Goal: Task Accomplishment & Management: Use online tool/utility

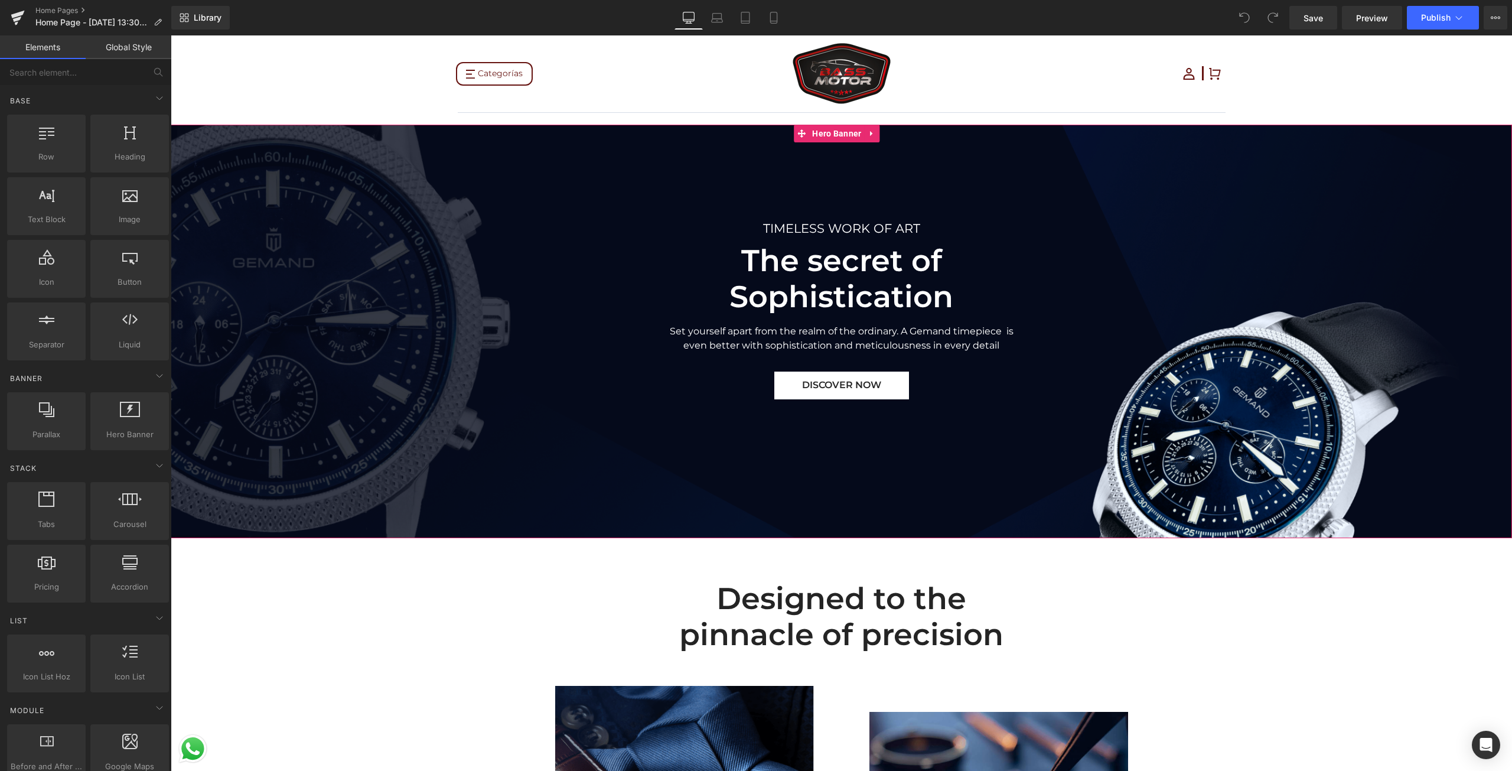
click at [547, 252] on span "TIMELESS WORK OF ART Text Block The secret of Sophistication Heading Set yourse…" at bounding box center [841, 309] width 1341 height 180
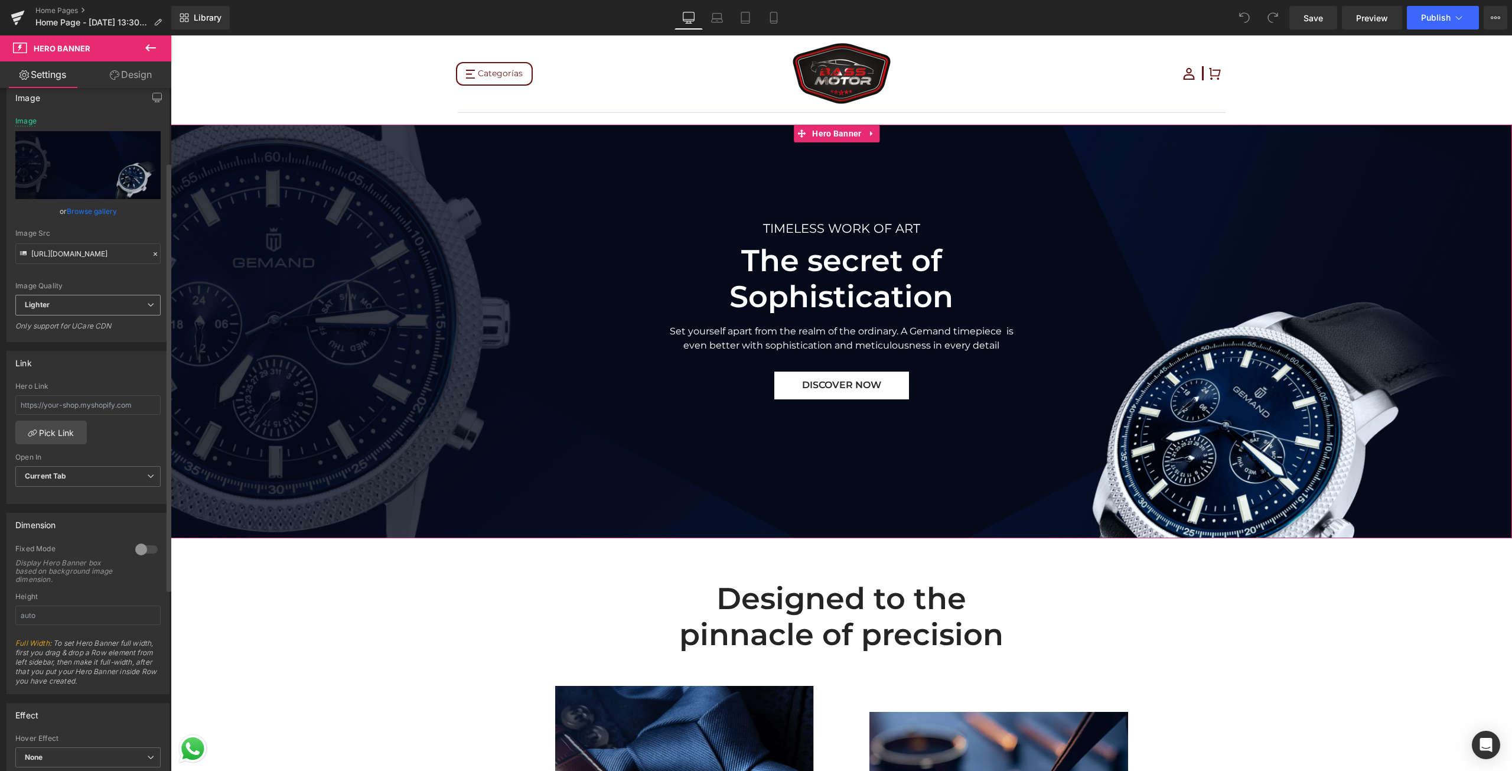
scroll to position [118, 0]
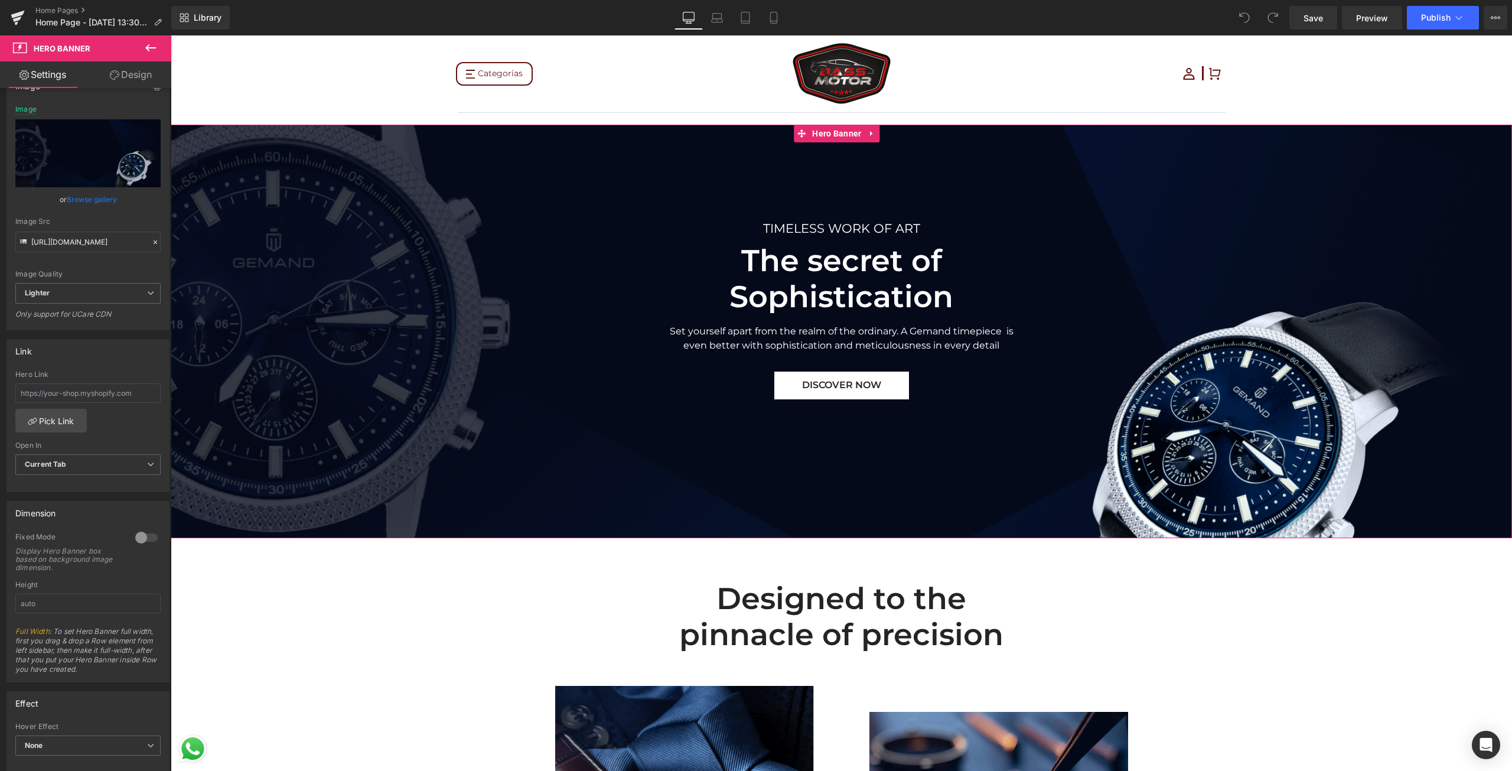
click at [336, 220] on span "TIMELESS WORK OF ART Text Block The secret of Sophistication Heading Set yourse…" at bounding box center [841, 309] width 1341 height 180
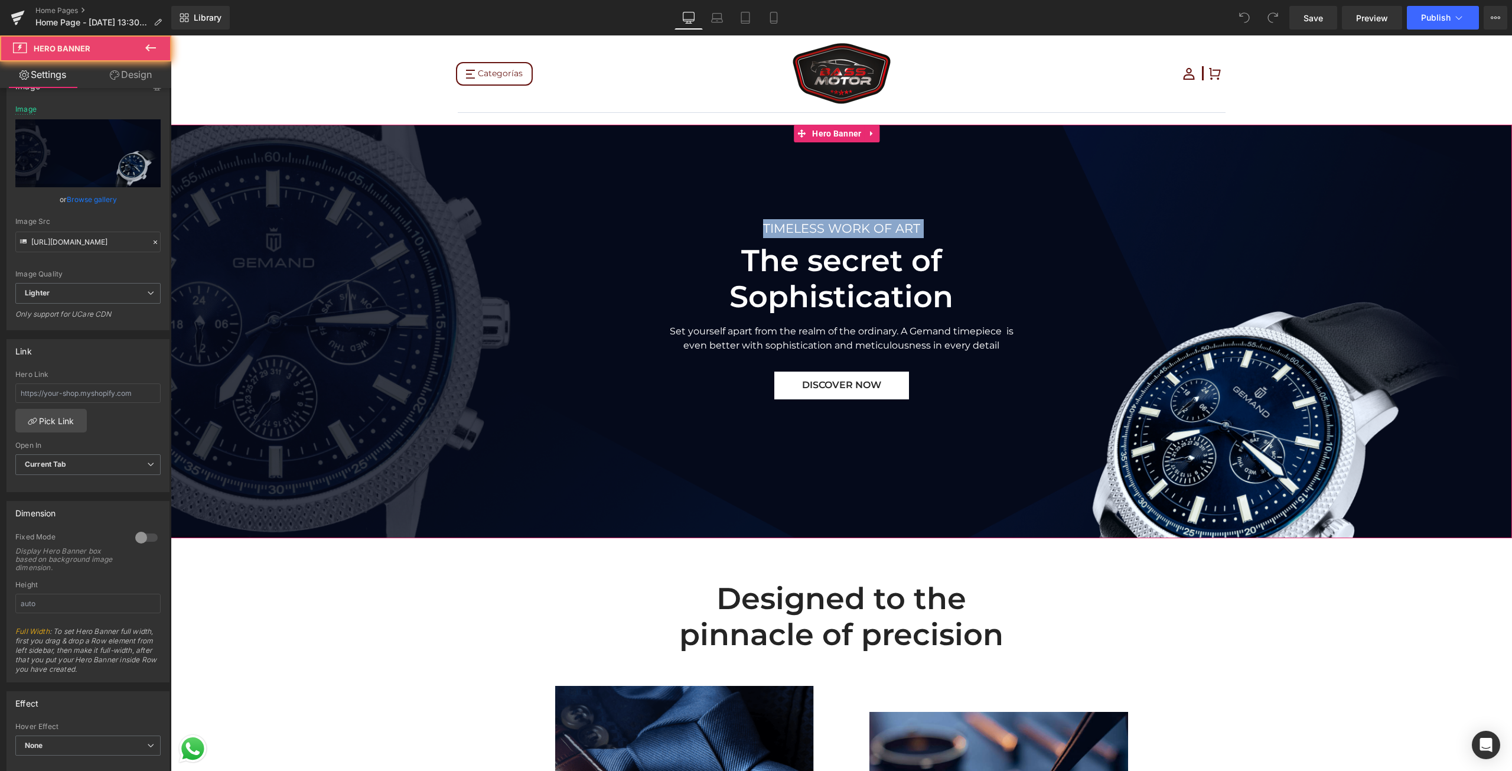
click at [336, 220] on span "TIMELESS WORK OF ART Text Block The secret of Sophistication Heading Set yourse…" at bounding box center [841, 309] width 1341 height 180
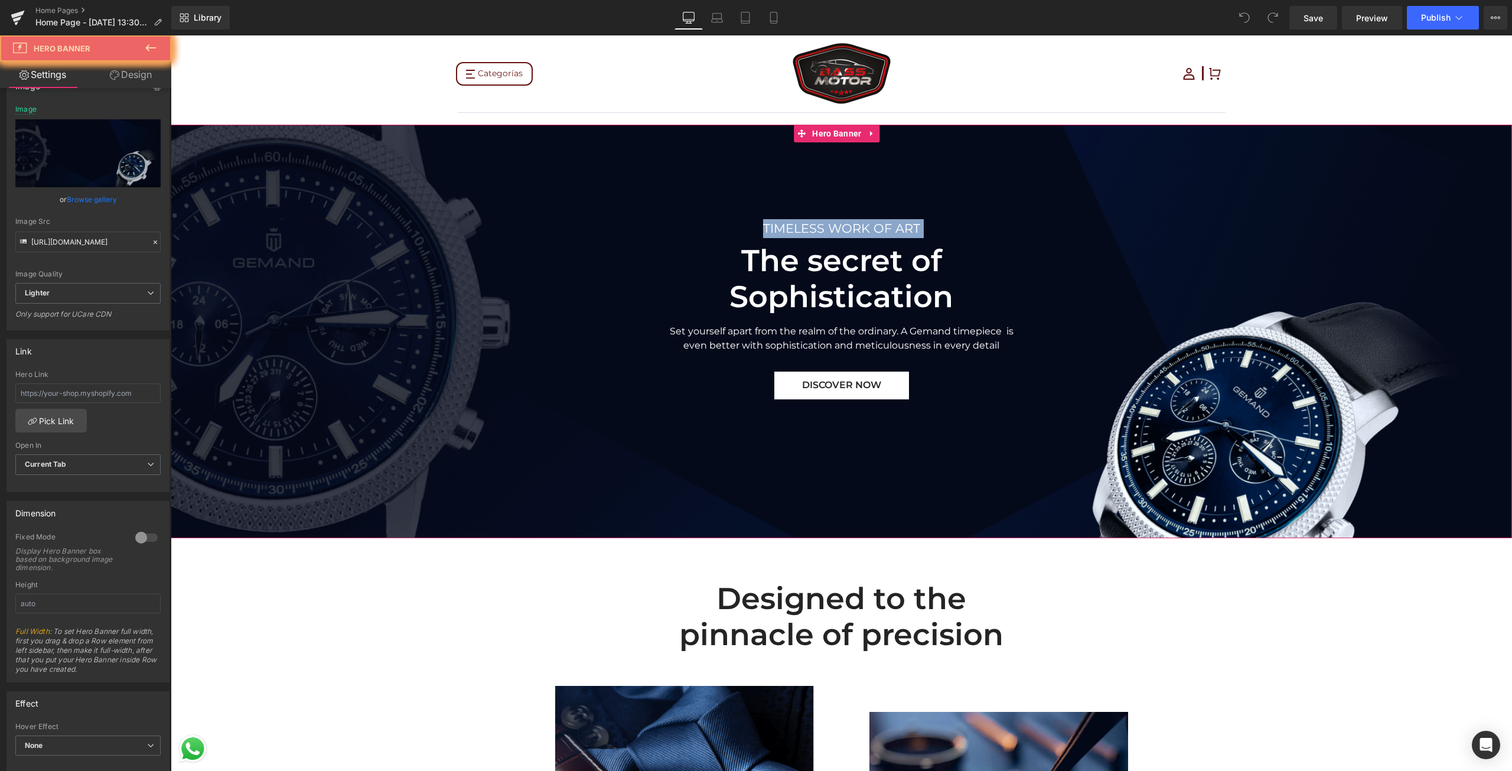
click at [336, 220] on span "TIMELESS WORK OF ART Text Block The secret of Sophistication Heading Set yourse…" at bounding box center [841, 309] width 1341 height 180
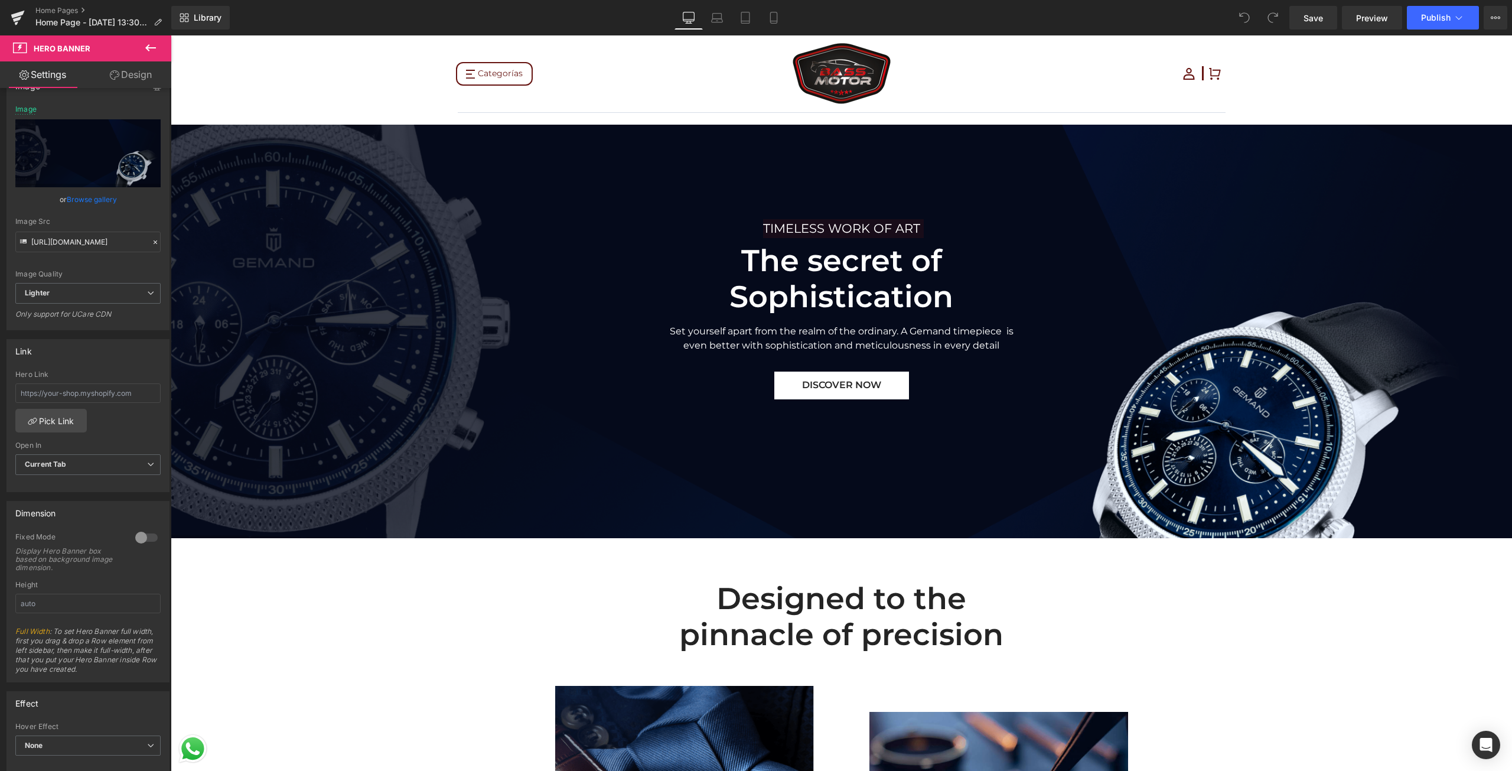
click at [138, 39] on button at bounding box center [150, 48] width 41 height 26
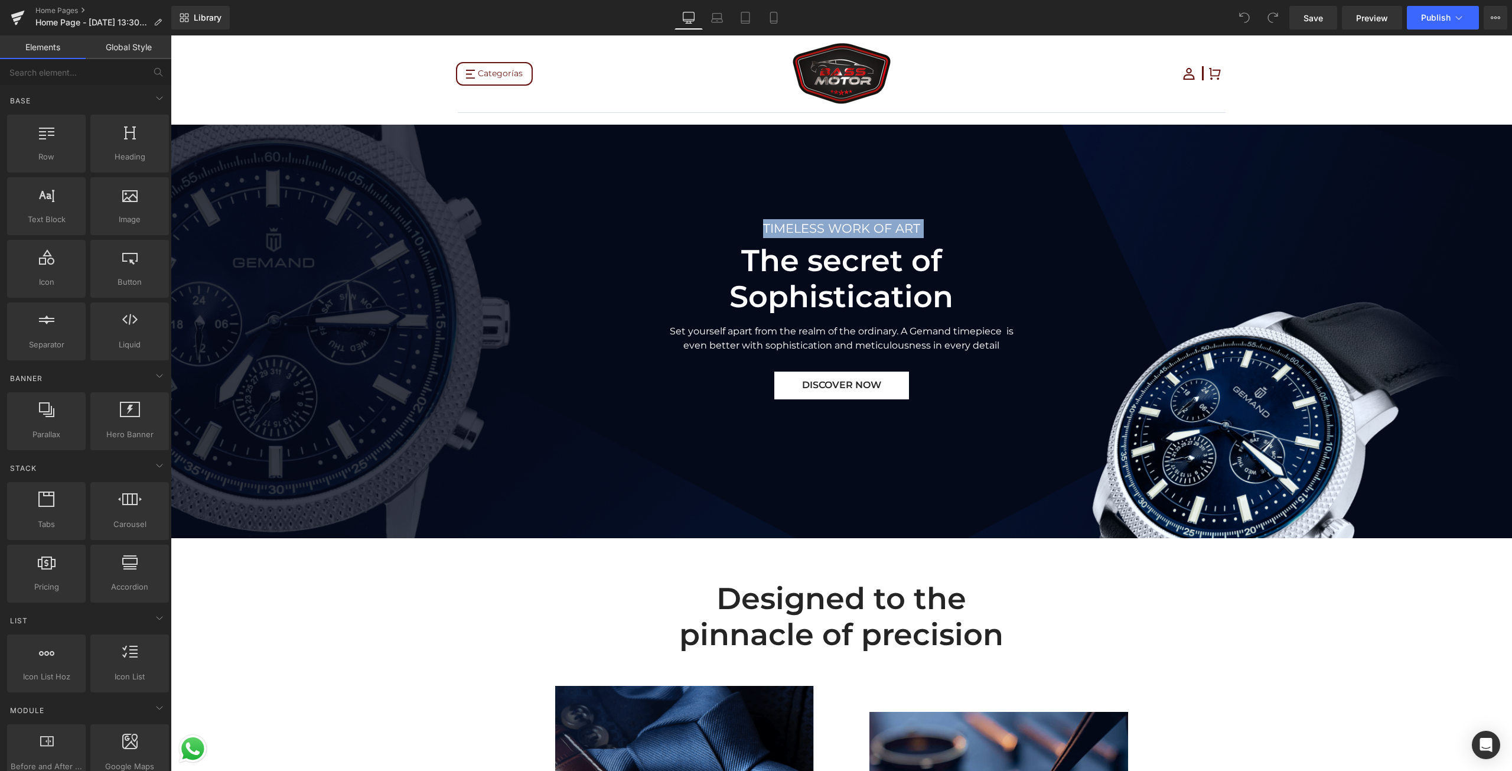
click at [382, 299] on span "TIMELESS WORK OF ART Text Block The secret of Sophistication Heading Set yourse…" at bounding box center [841, 309] width 1341 height 180
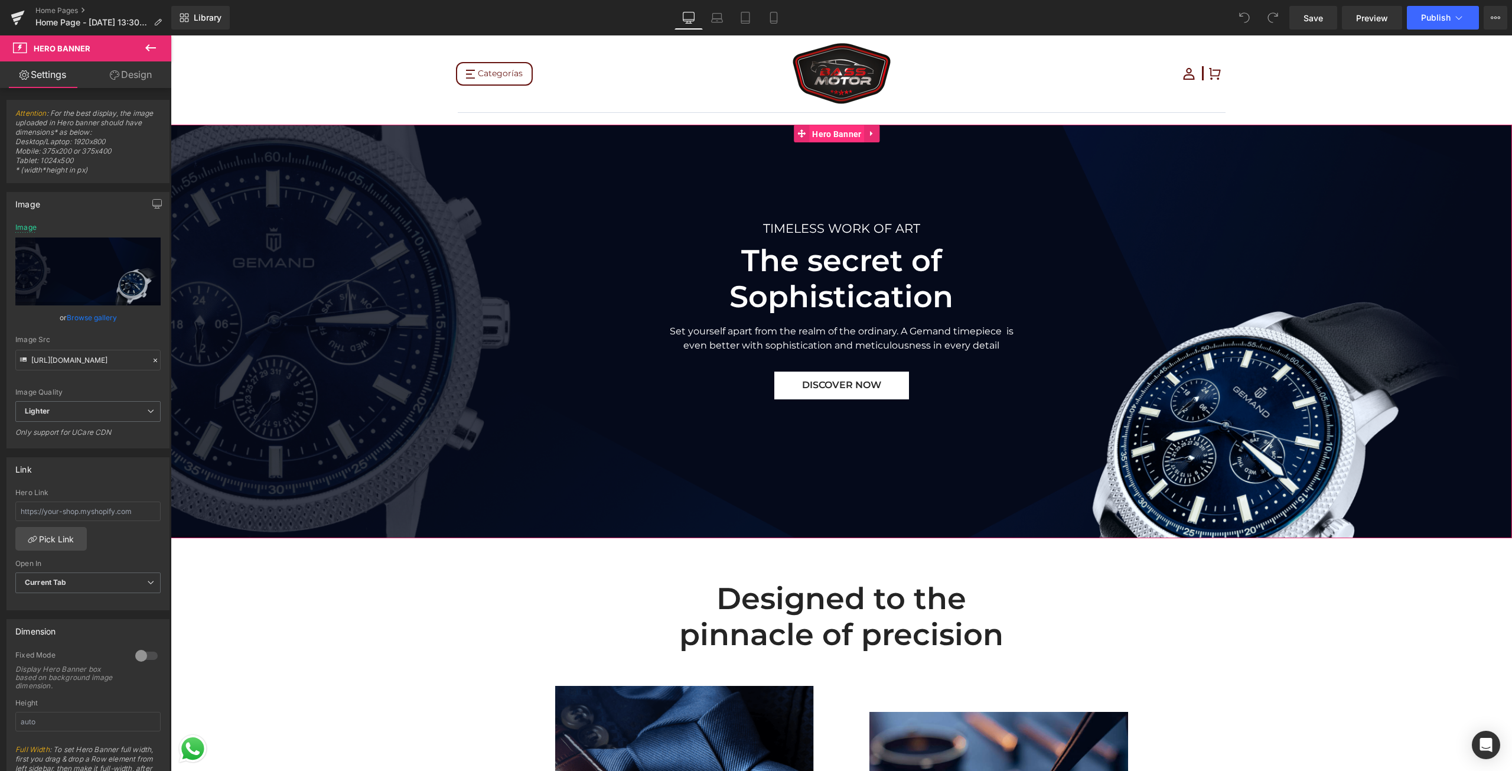
click at [841, 130] on span "Hero Banner" at bounding box center [836, 134] width 55 height 18
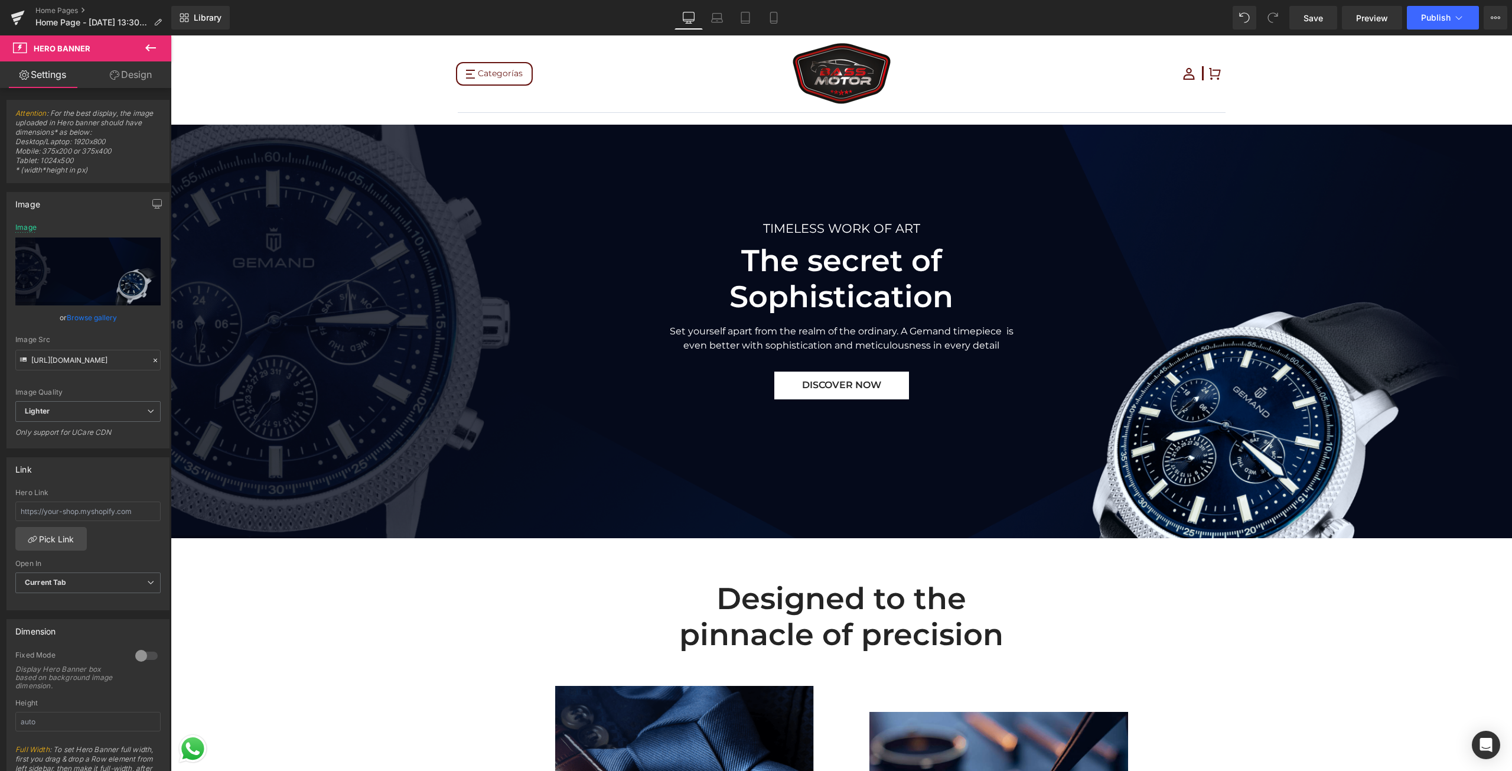
click at [61, 48] on span "Hero Banner" at bounding box center [62, 48] width 57 height 9
click at [162, 44] on button at bounding box center [150, 48] width 41 height 26
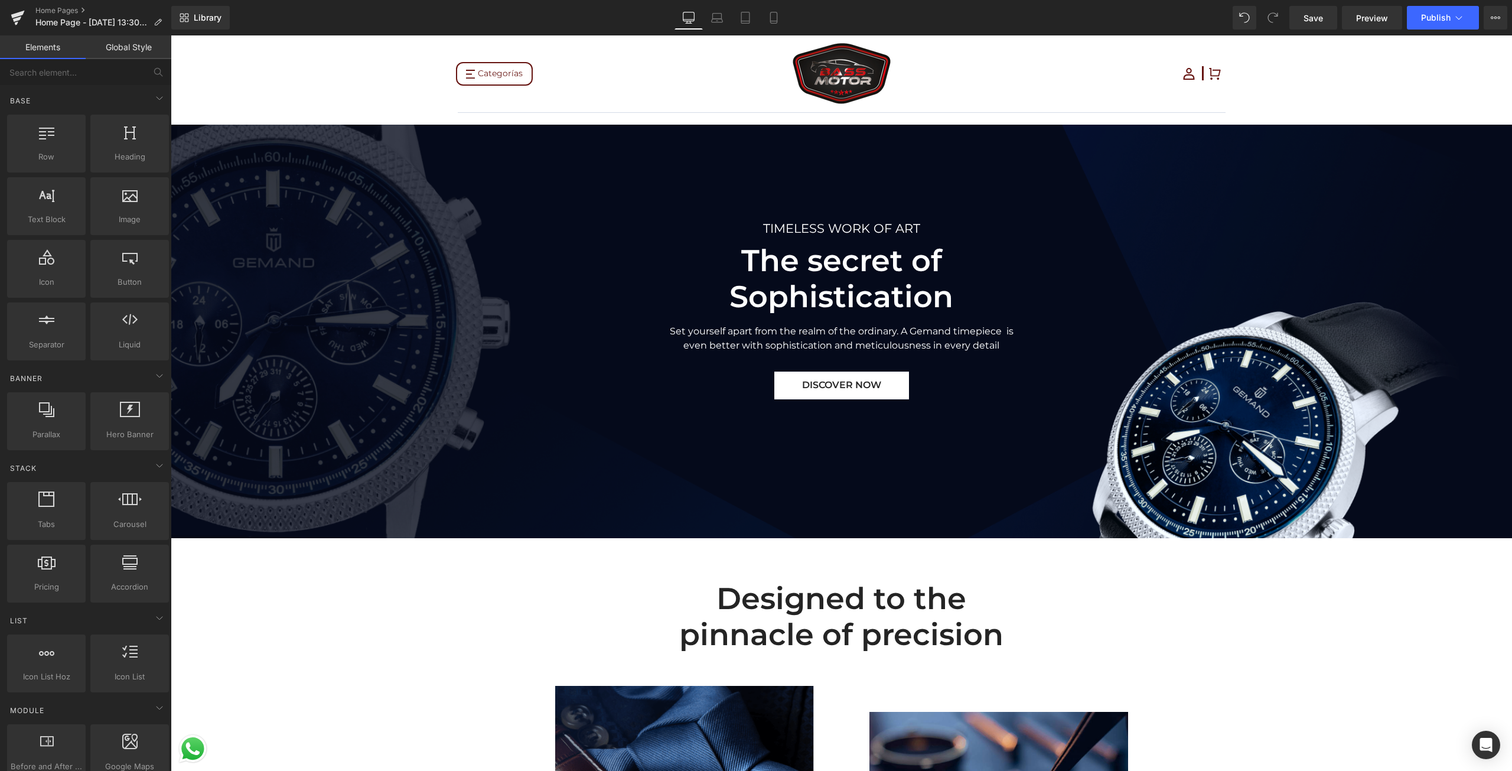
click at [738, 153] on div at bounding box center [841, 331] width 1341 height 413
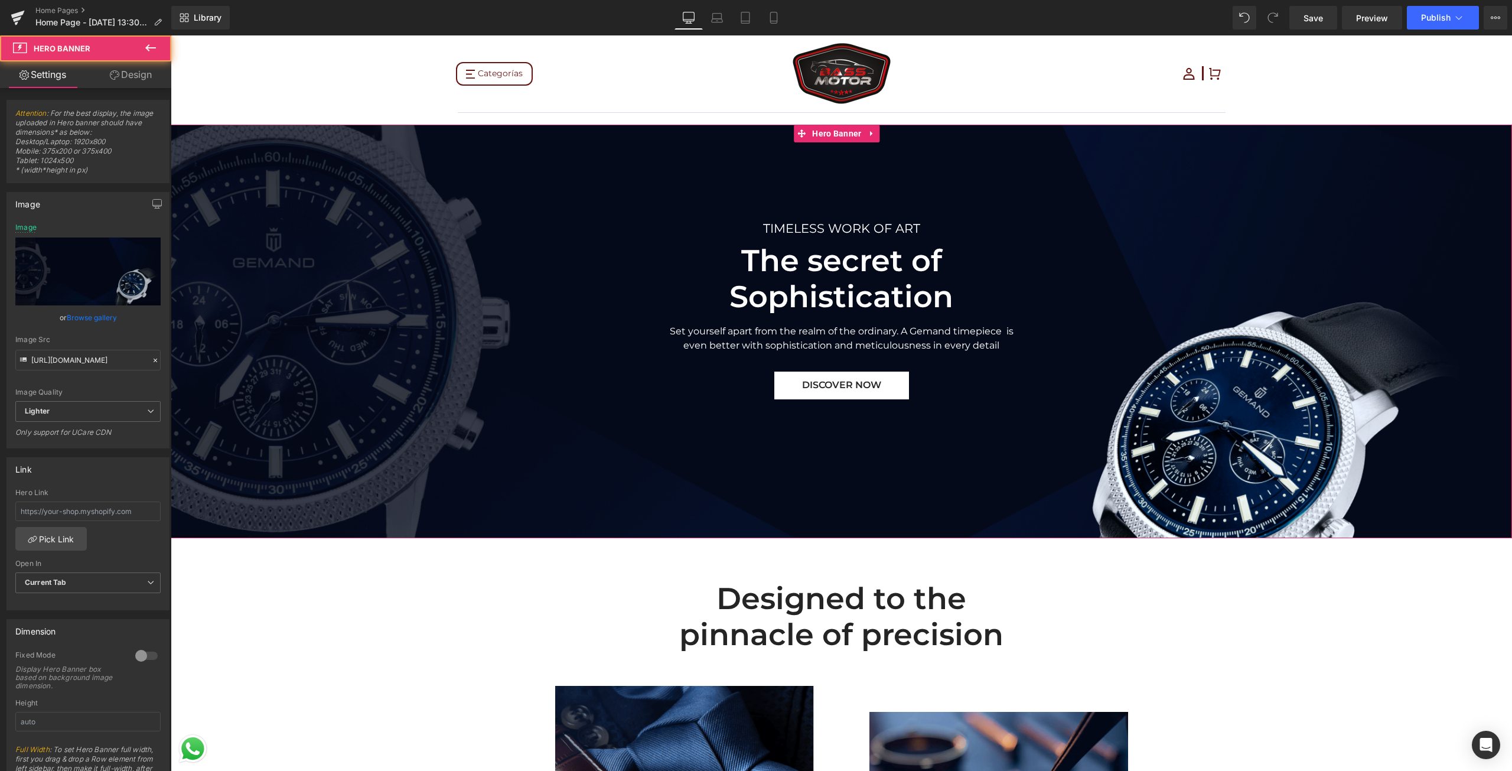
click at [149, 86] on link "Design" at bounding box center [131, 74] width 86 height 27
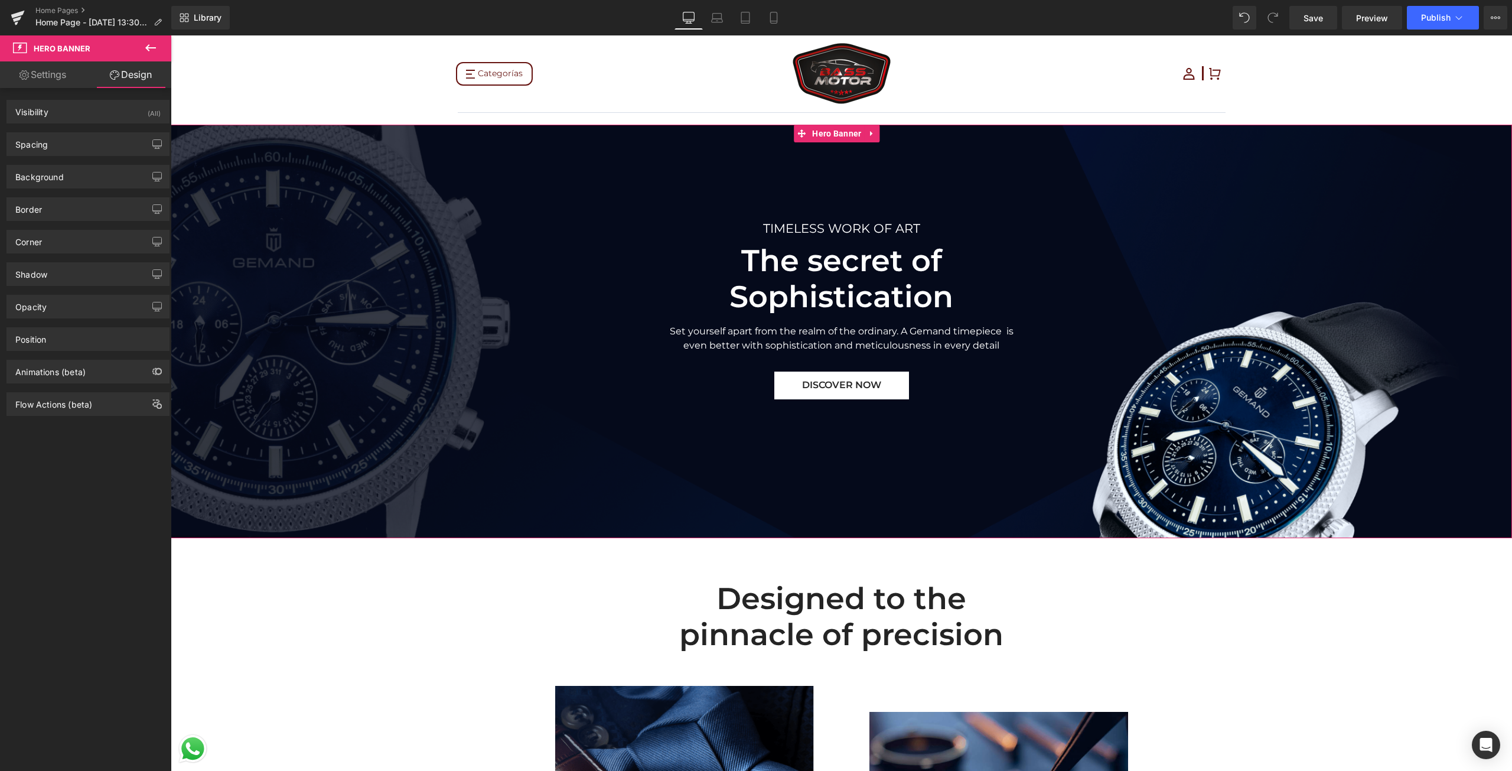
click at [53, 77] on link "Settings" at bounding box center [43, 74] width 86 height 27
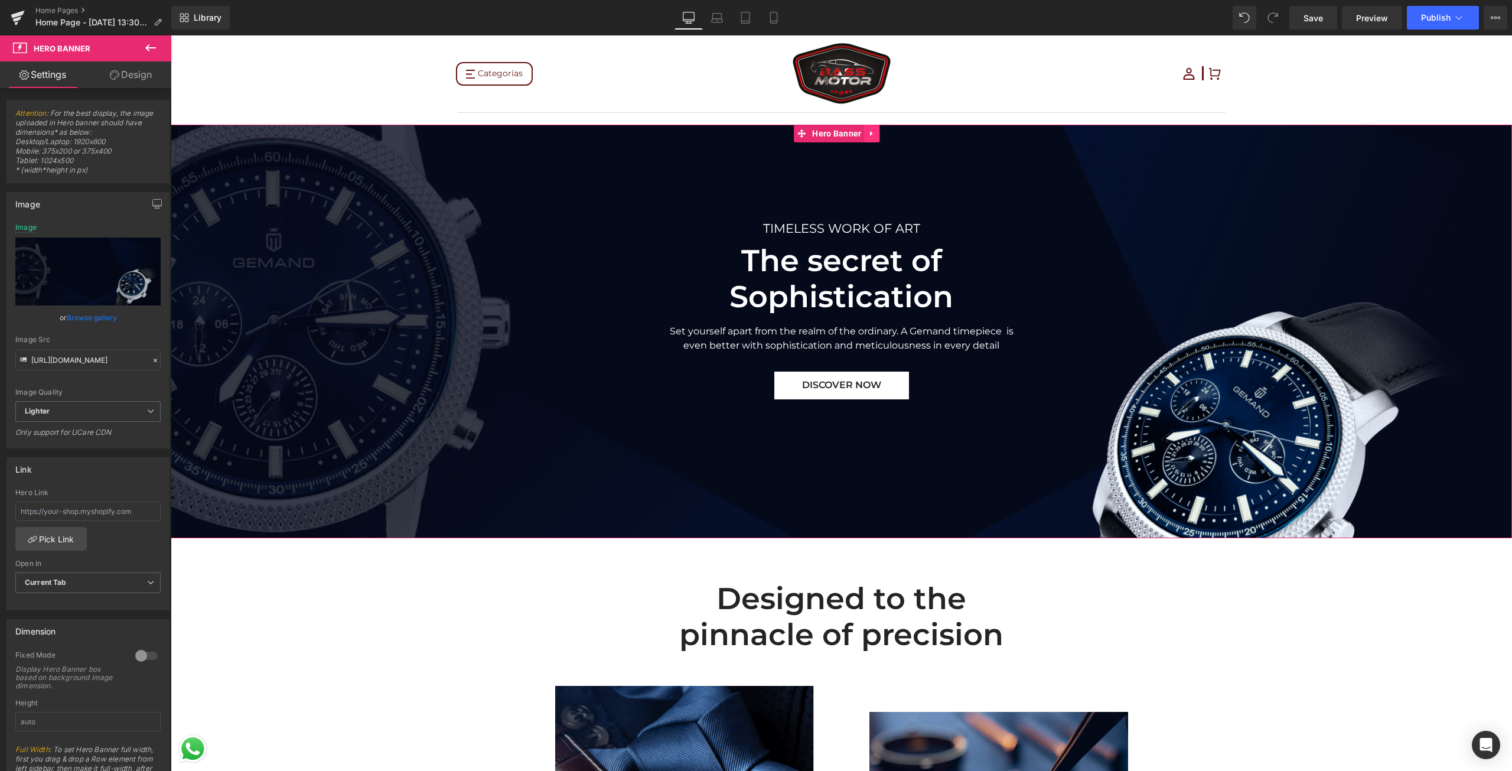
click at [879, 135] on link at bounding box center [871, 134] width 15 height 18
click at [892, 136] on icon at bounding box center [895, 133] width 8 height 9
click at [643, 479] on div at bounding box center [841, 331] width 1341 height 413
click at [316, 289] on span "TIMELESS WORK OF ART Text Block The secret of Sophistication Heading Set yourse…" at bounding box center [841, 309] width 1341 height 180
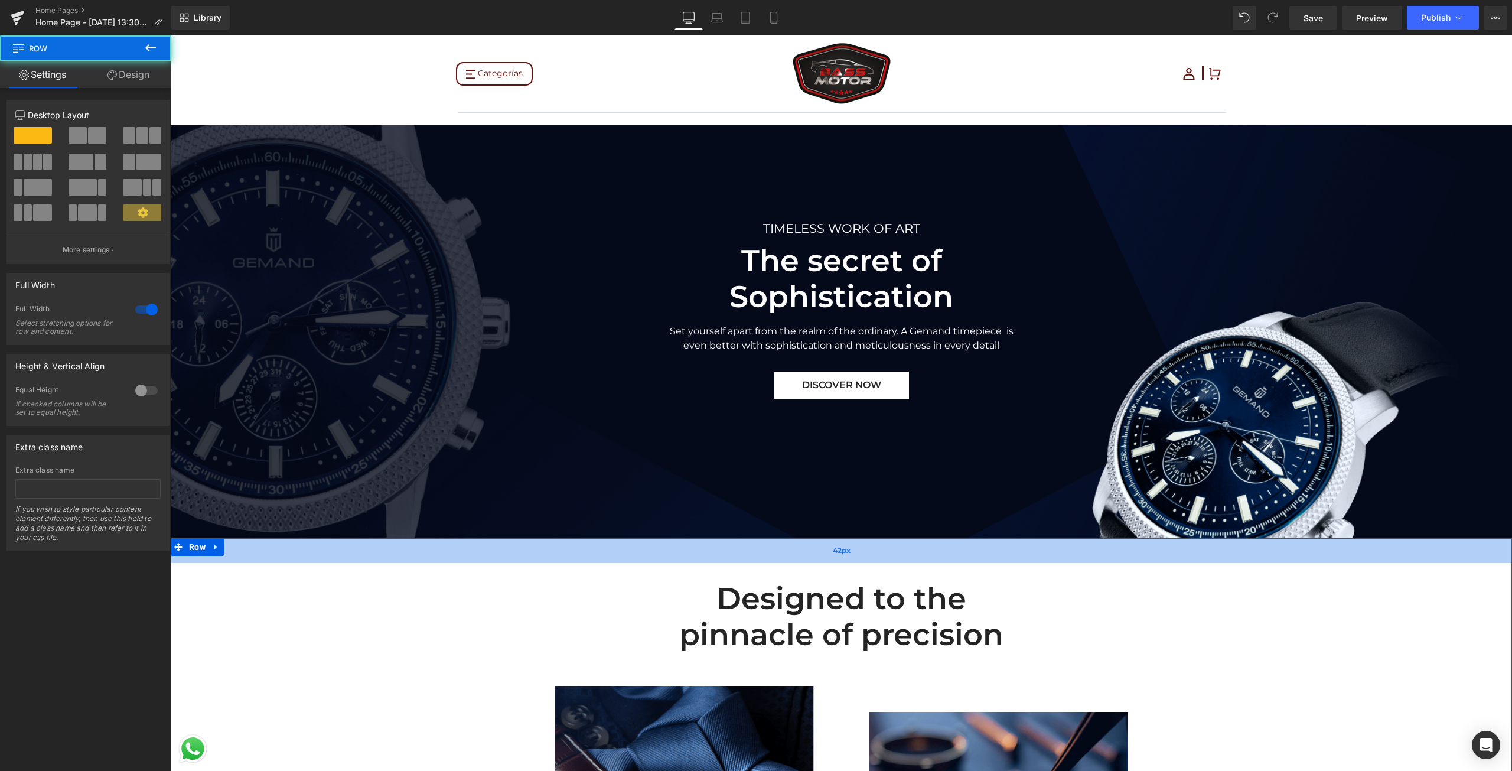
click at [455, 550] on div "42px" at bounding box center [841, 550] width 1341 height 25
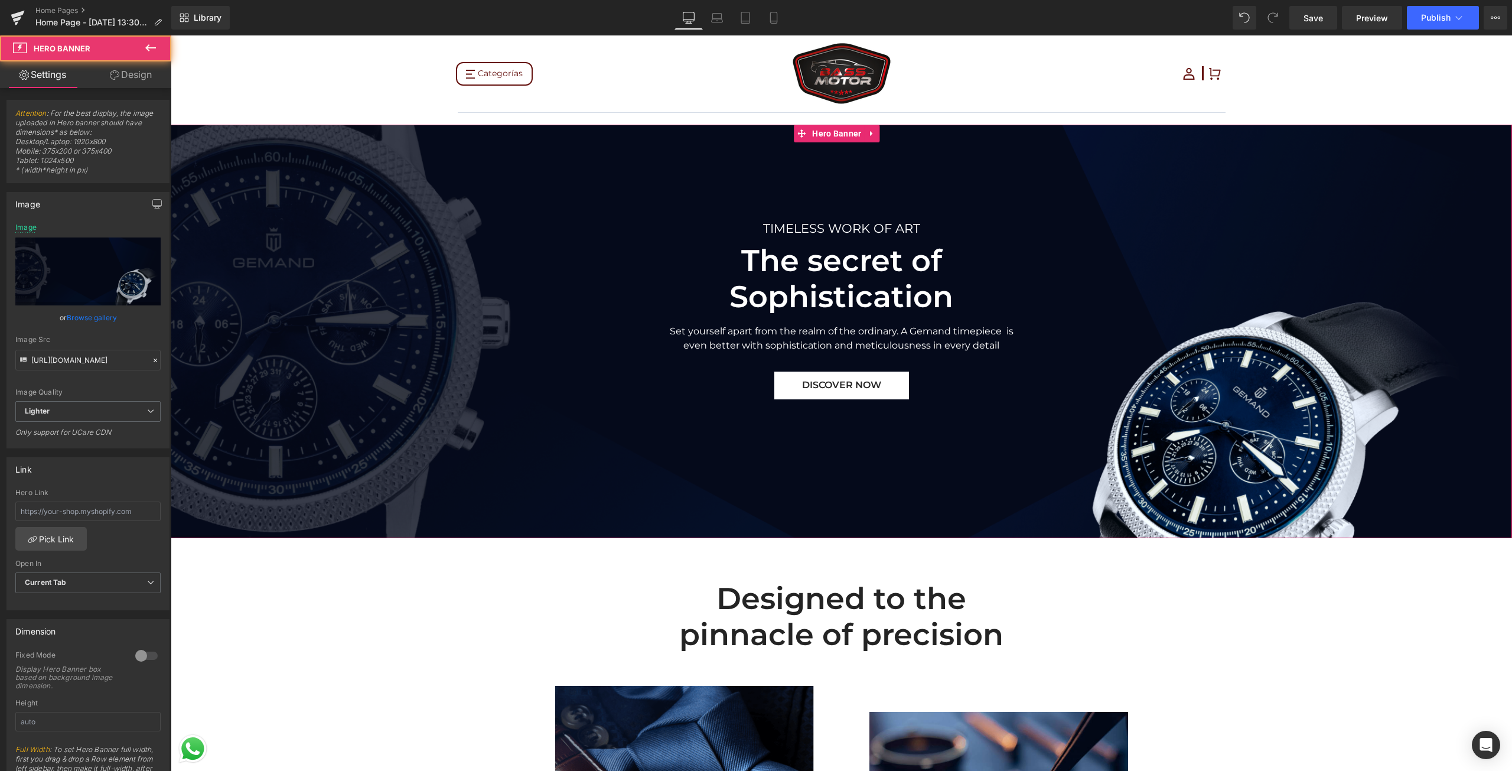
click at [596, 355] on span "TIMELESS WORK OF ART Text Block The secret of Sophistication Heading Set yourse…" at bounding box center [841, 309] width 1341 height 180
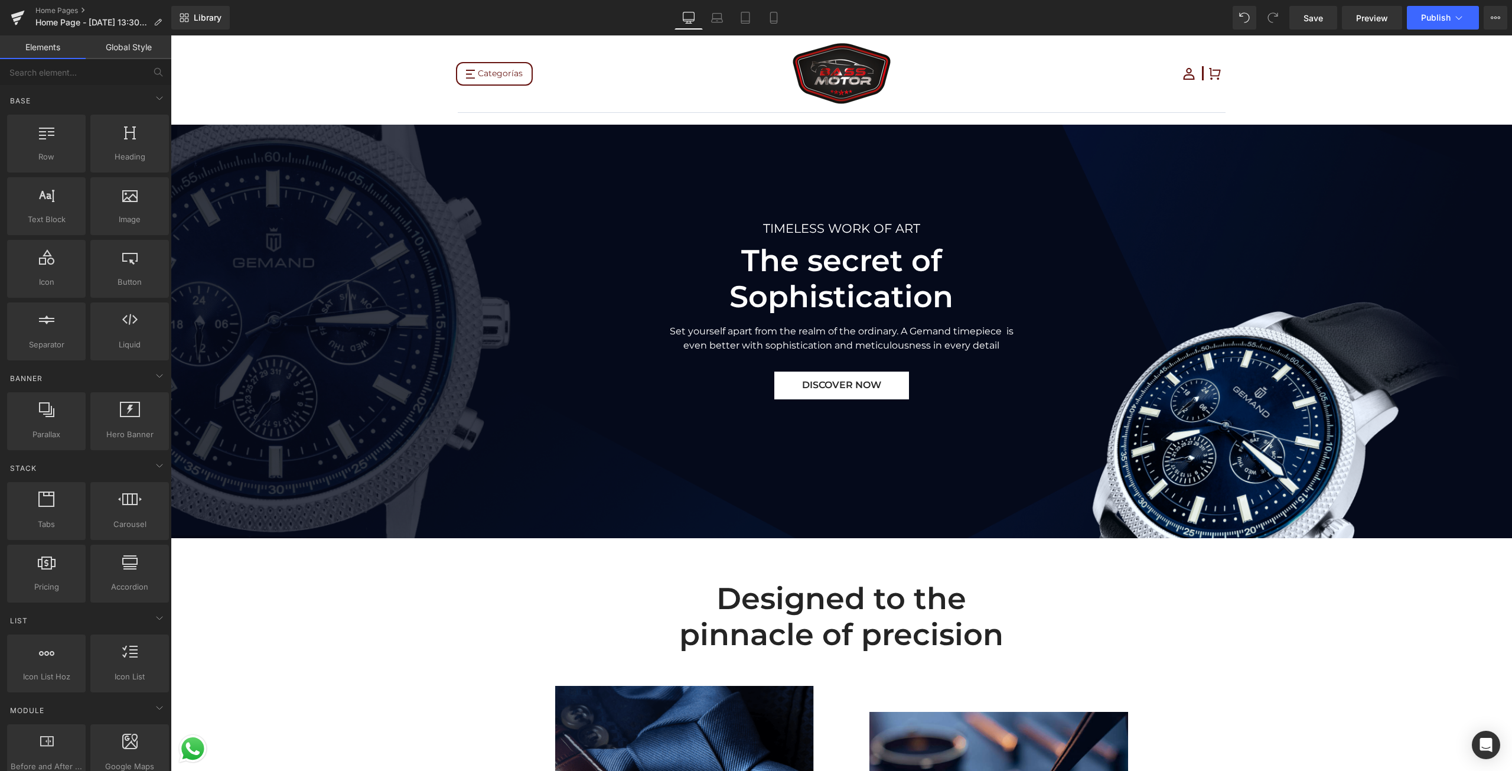
click at [116, 423] on div at bounding box center [129, 414] width 71 height 27
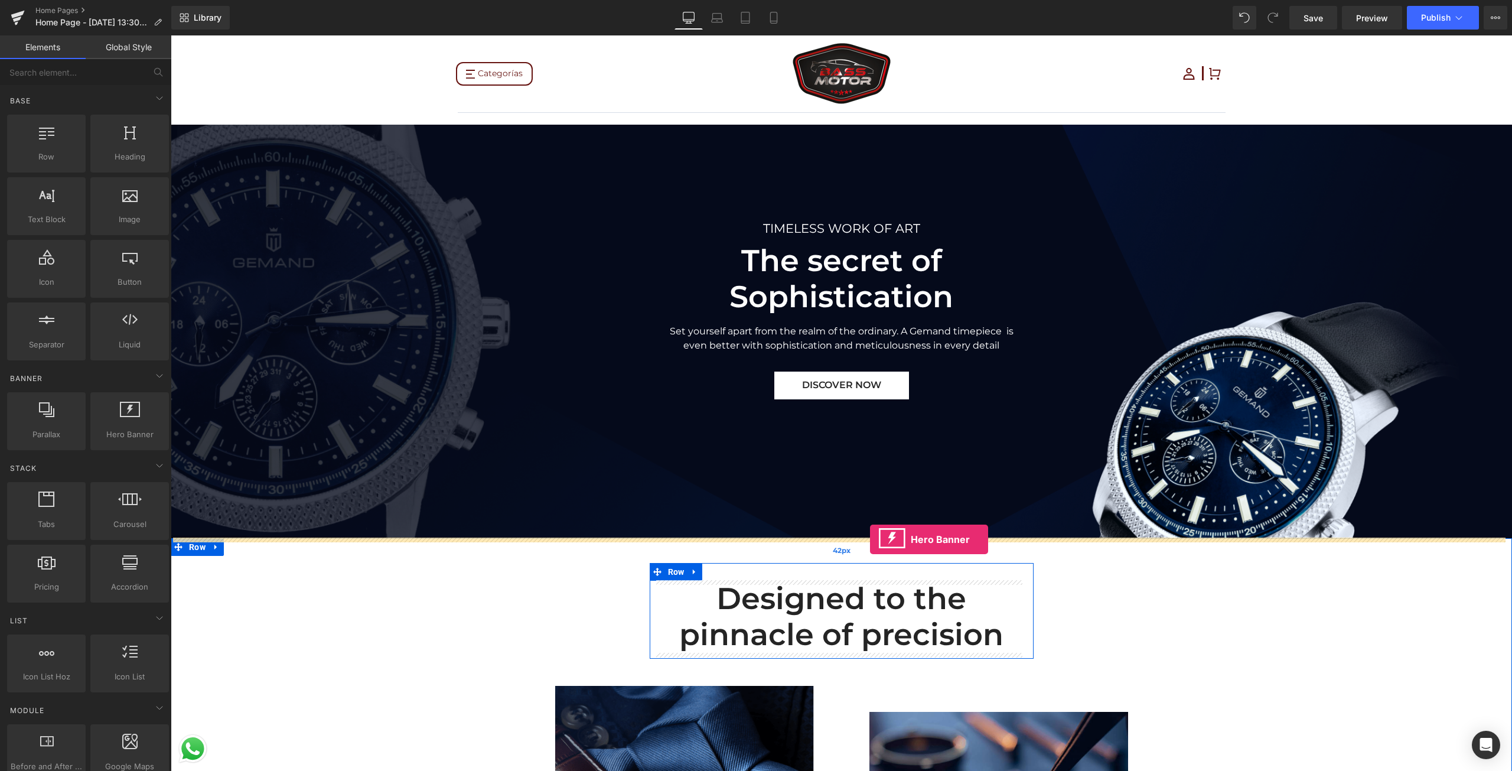
drag, startPoint x: 287, startPoint y: 459, endPoint x: 870, endPoint y: 539, distance: 588.3
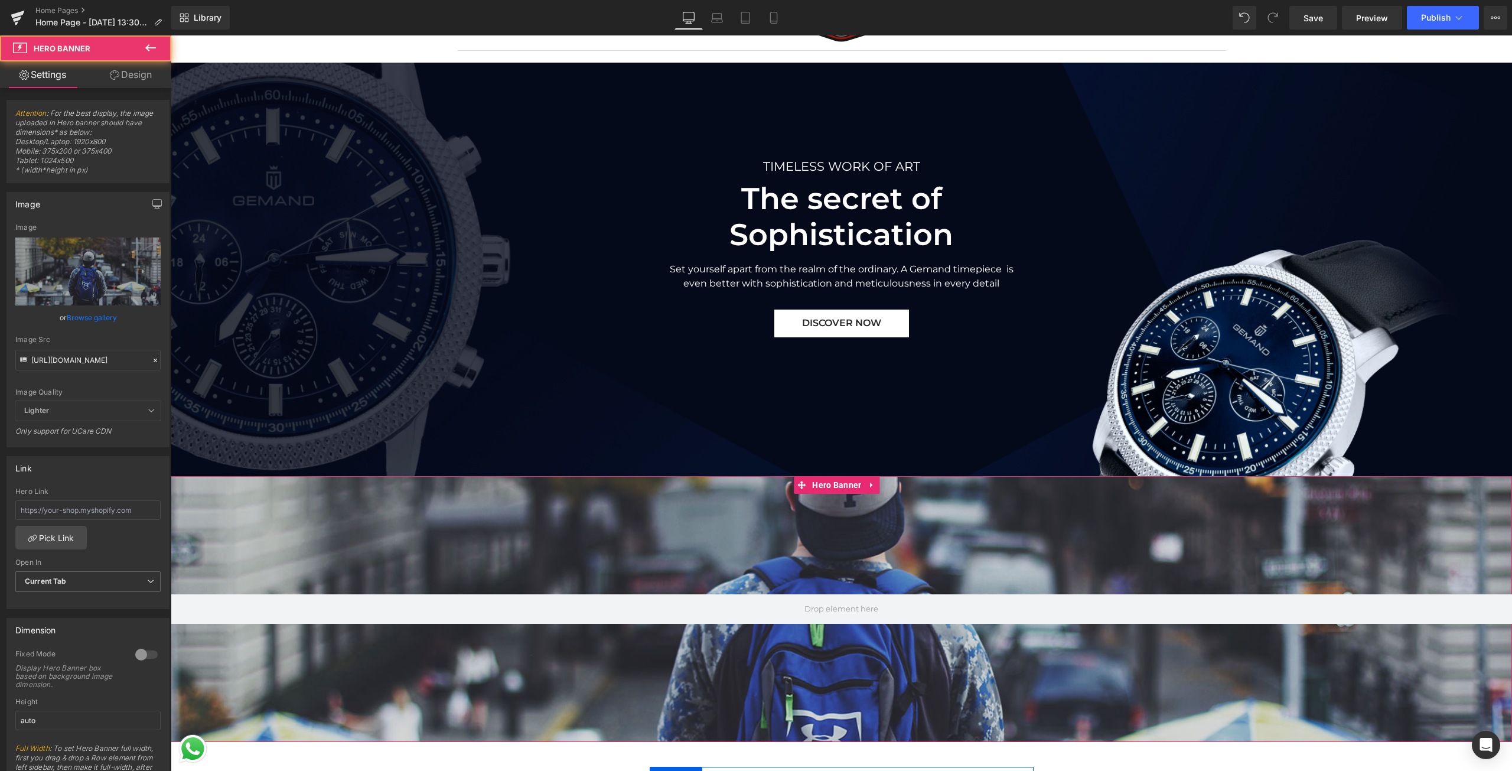
scroll to position [295, 0]
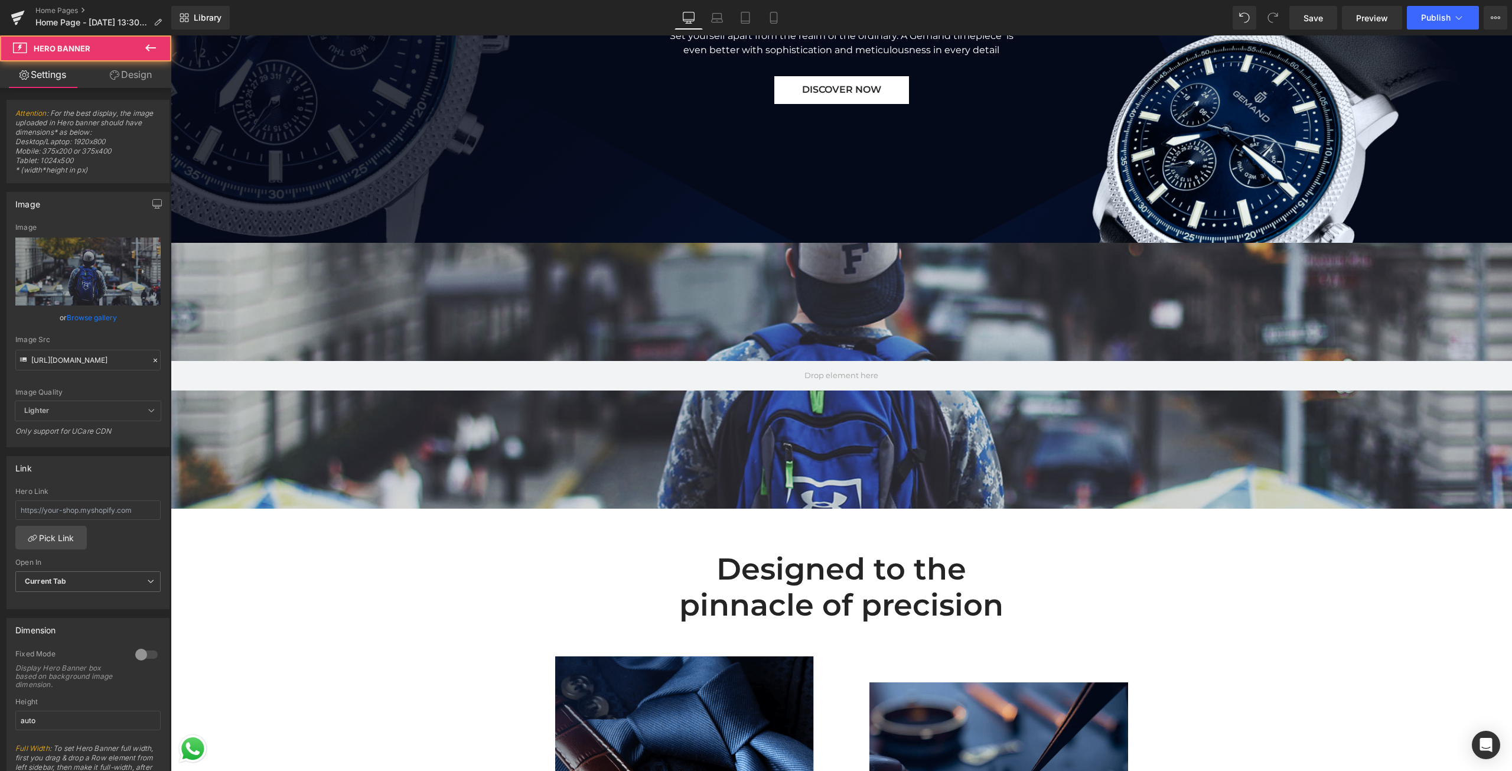
click at [700, 426] on div at bounding box center [841, 376] width 1341 height 266
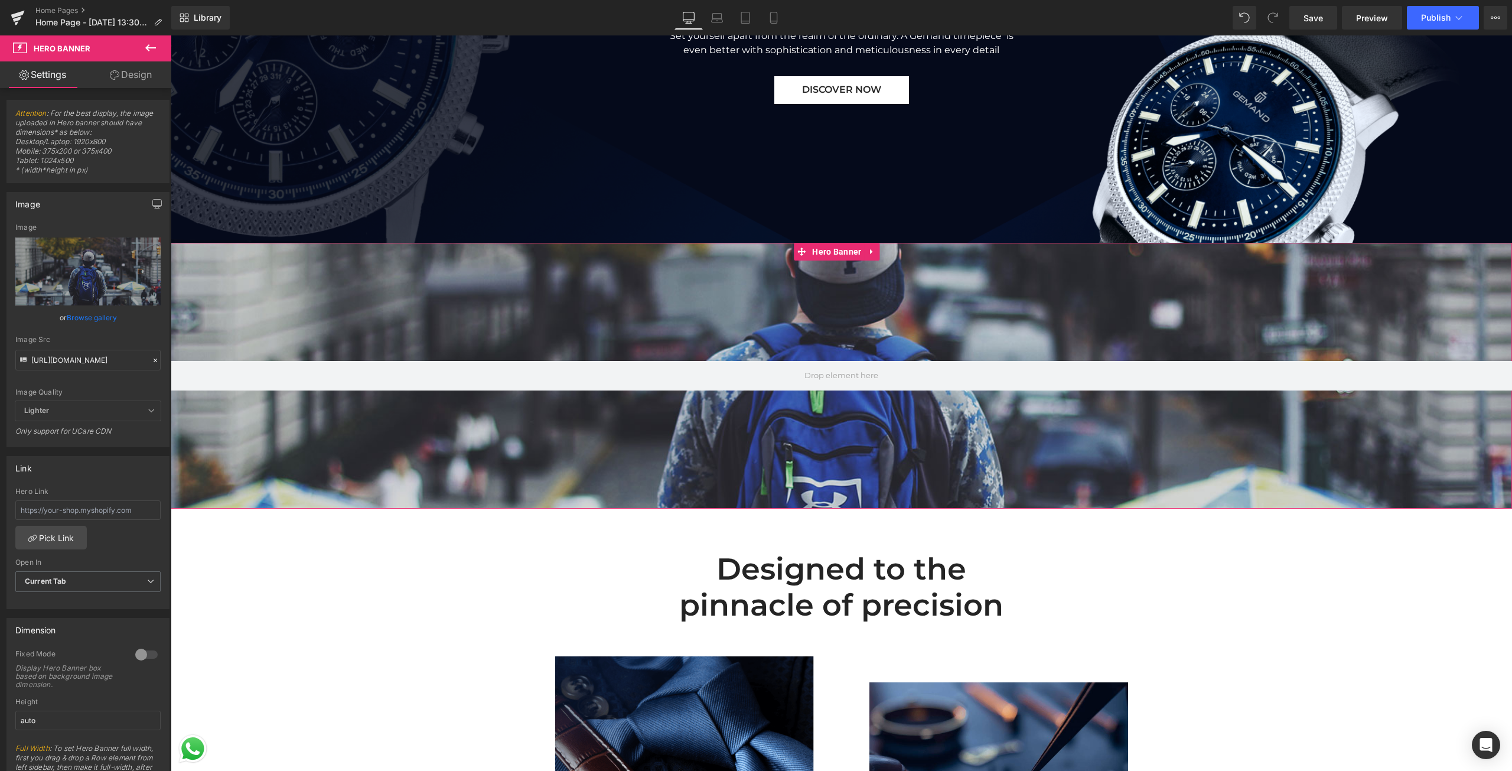
click at [717, 275] on div at bounding box center [841, 376] width 1341 height 266
click at [865, 248] on link at bounding box center [871, 252] width 15 height 18
click at [876, 251] on icon at bounding box center [880, 251] width 8 height 8
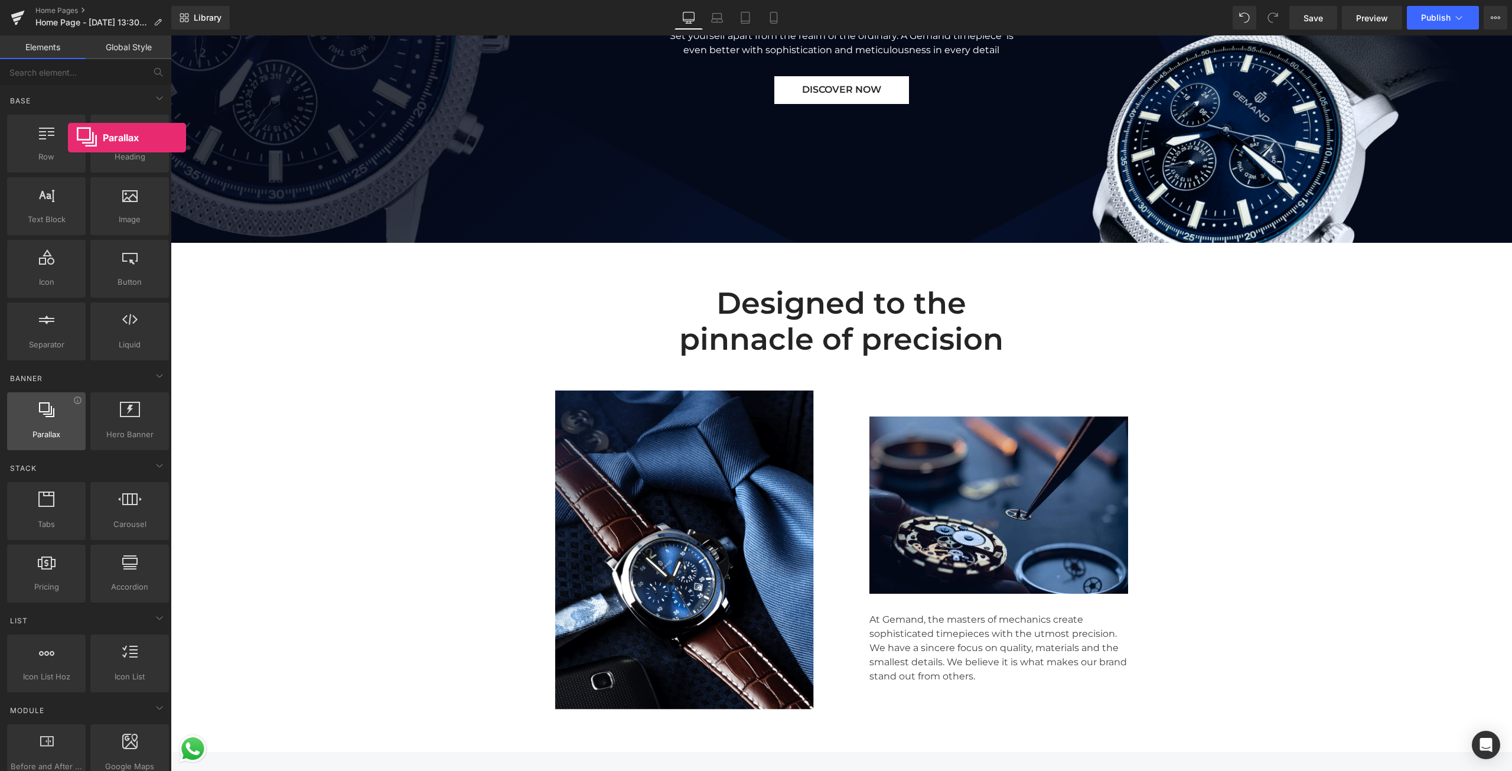
click at [68, 433] on span "Parallax" at bounding box center [46, 434] width 71 height 12
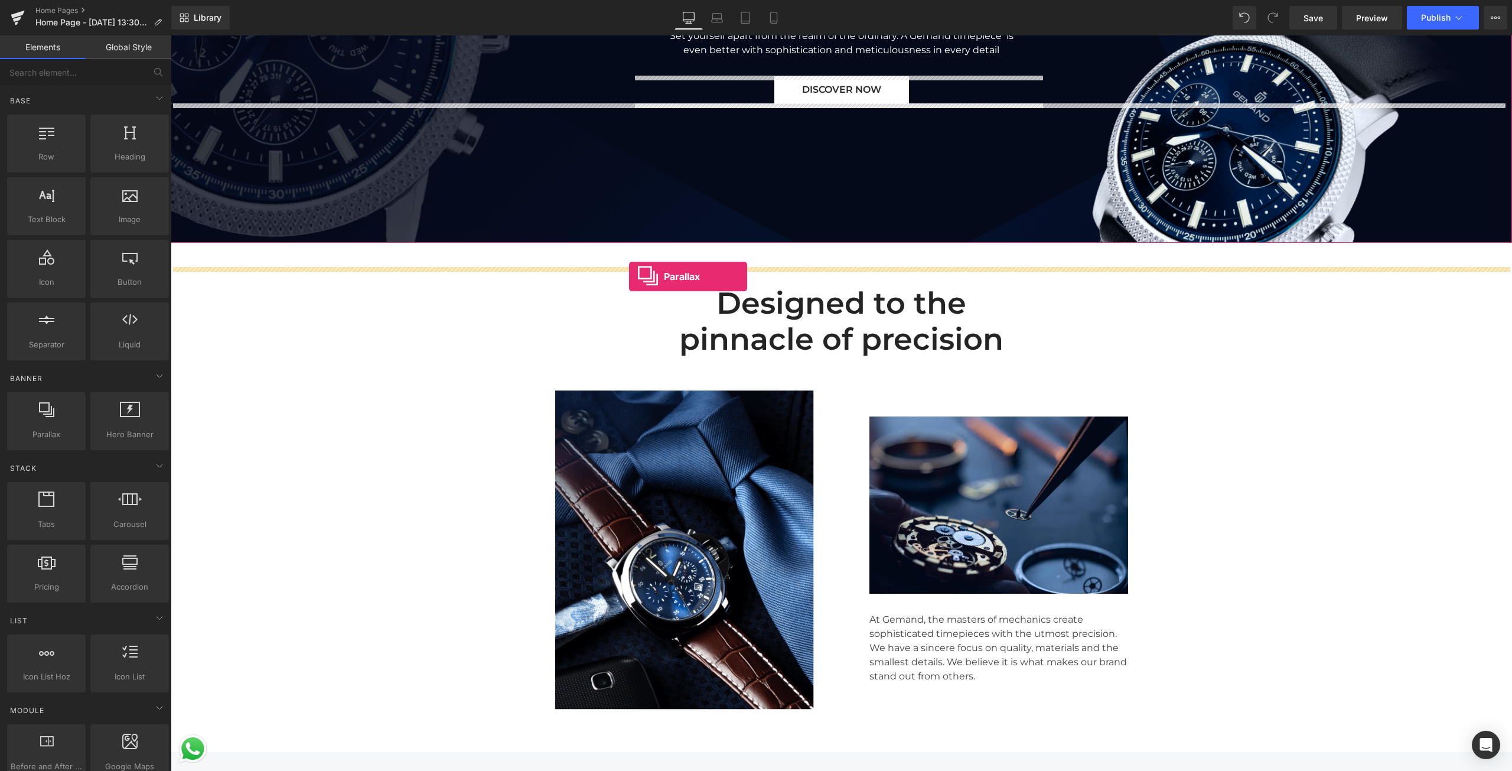
drag, startPoint x: 239, startPoint y: 468, endPoint x: 629, endPoint y: 276, distance: 434.9
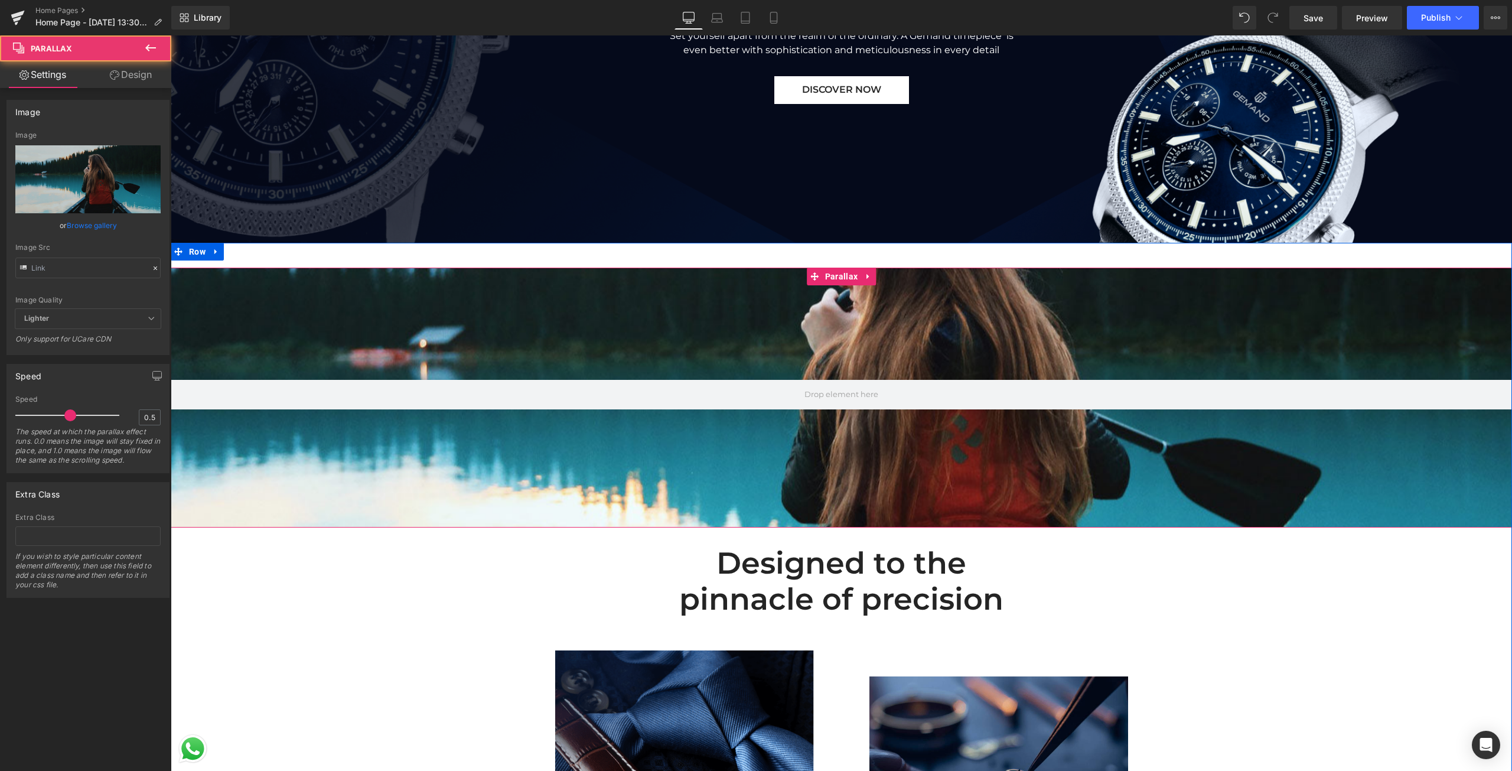
click at [567, 290] on div at bounding box center [841, 402] width 1341 height 688
click at [867, 279] on link at bounding box center [867, 276] width 15 height 18
click at [871, 279] on icon at bounding box center [875, 276] width 8 height 8
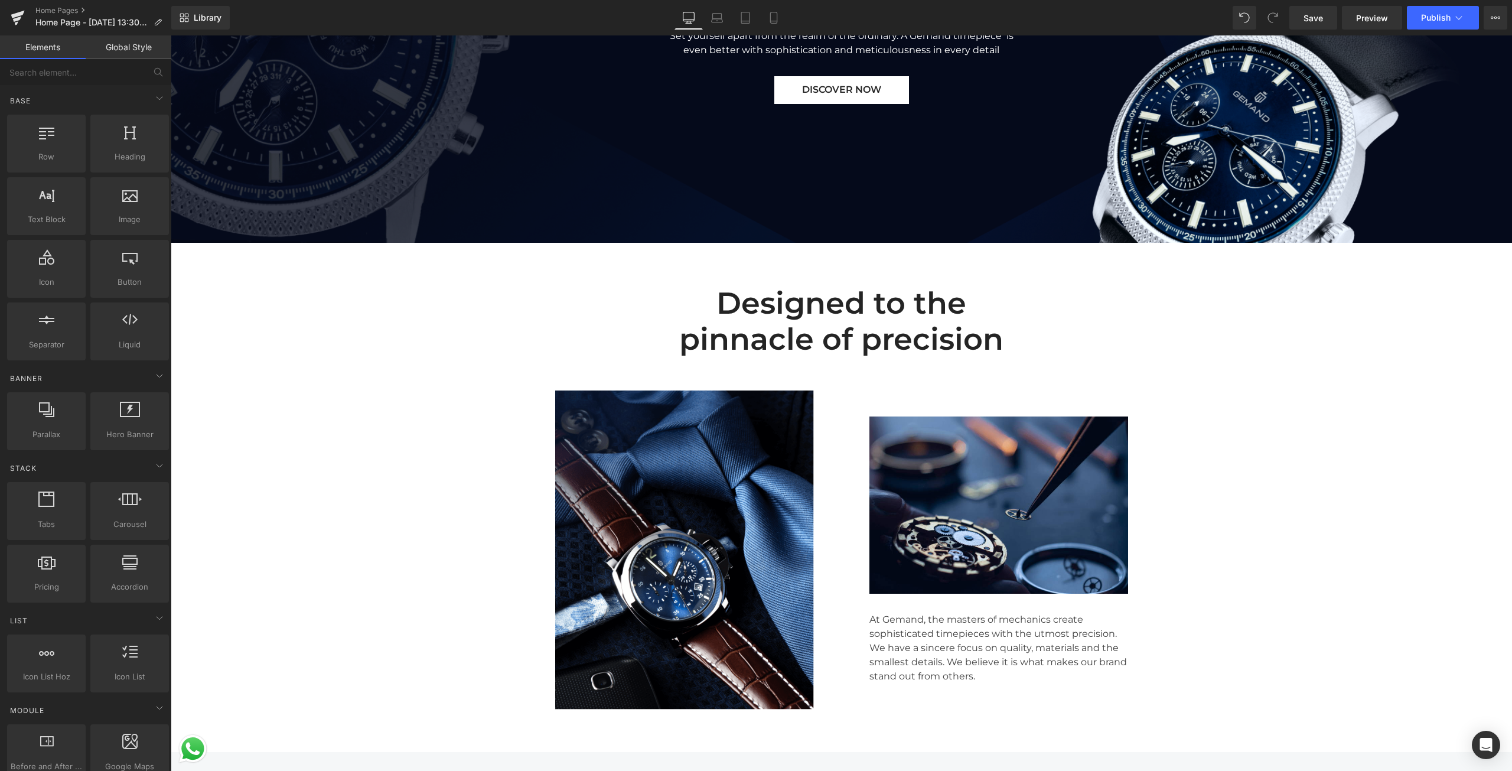
scroll to position [59, 0]
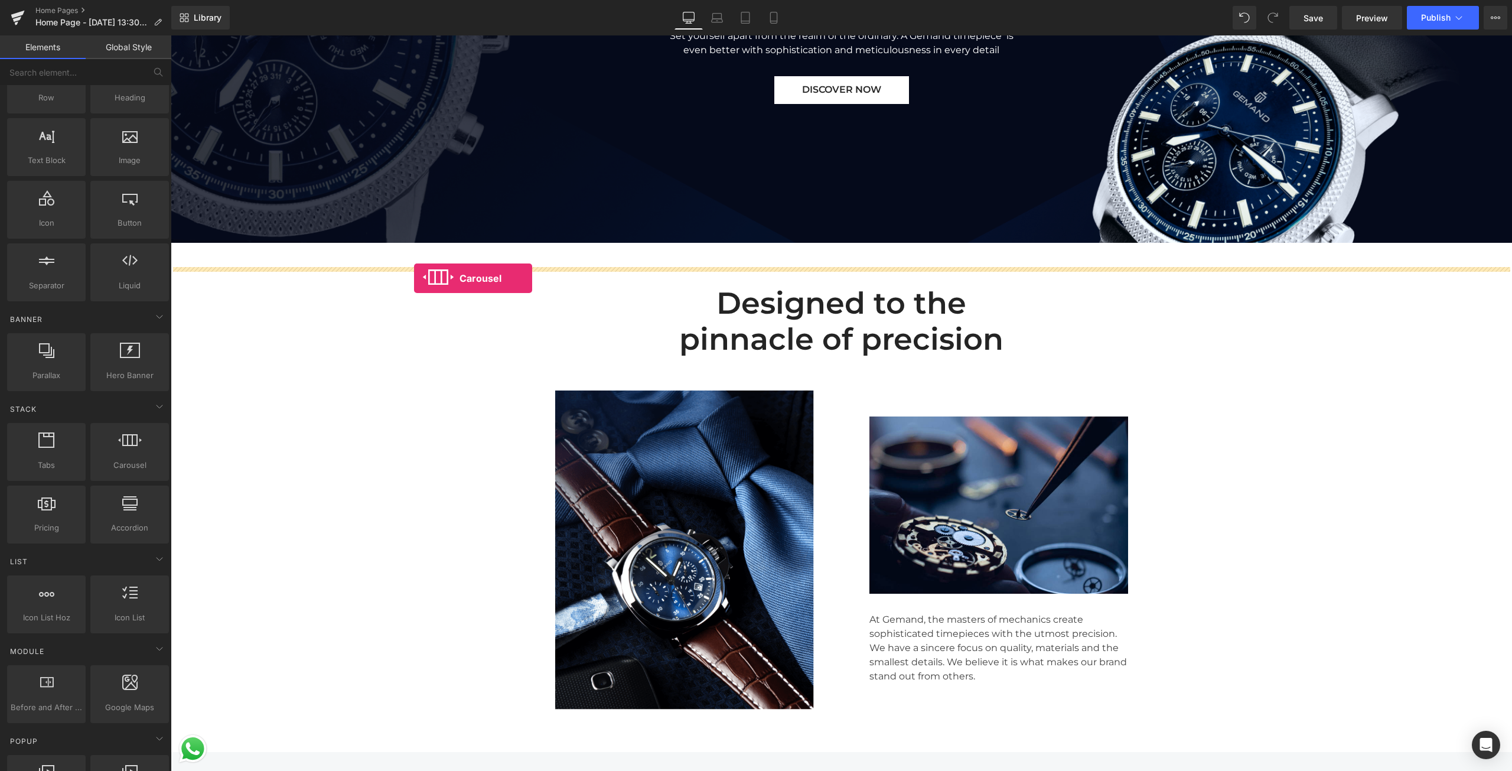
drag, startPoint x: 312, startPoint y: 494, endPoint x: 414, endPoint y: 278, distance: 239.0
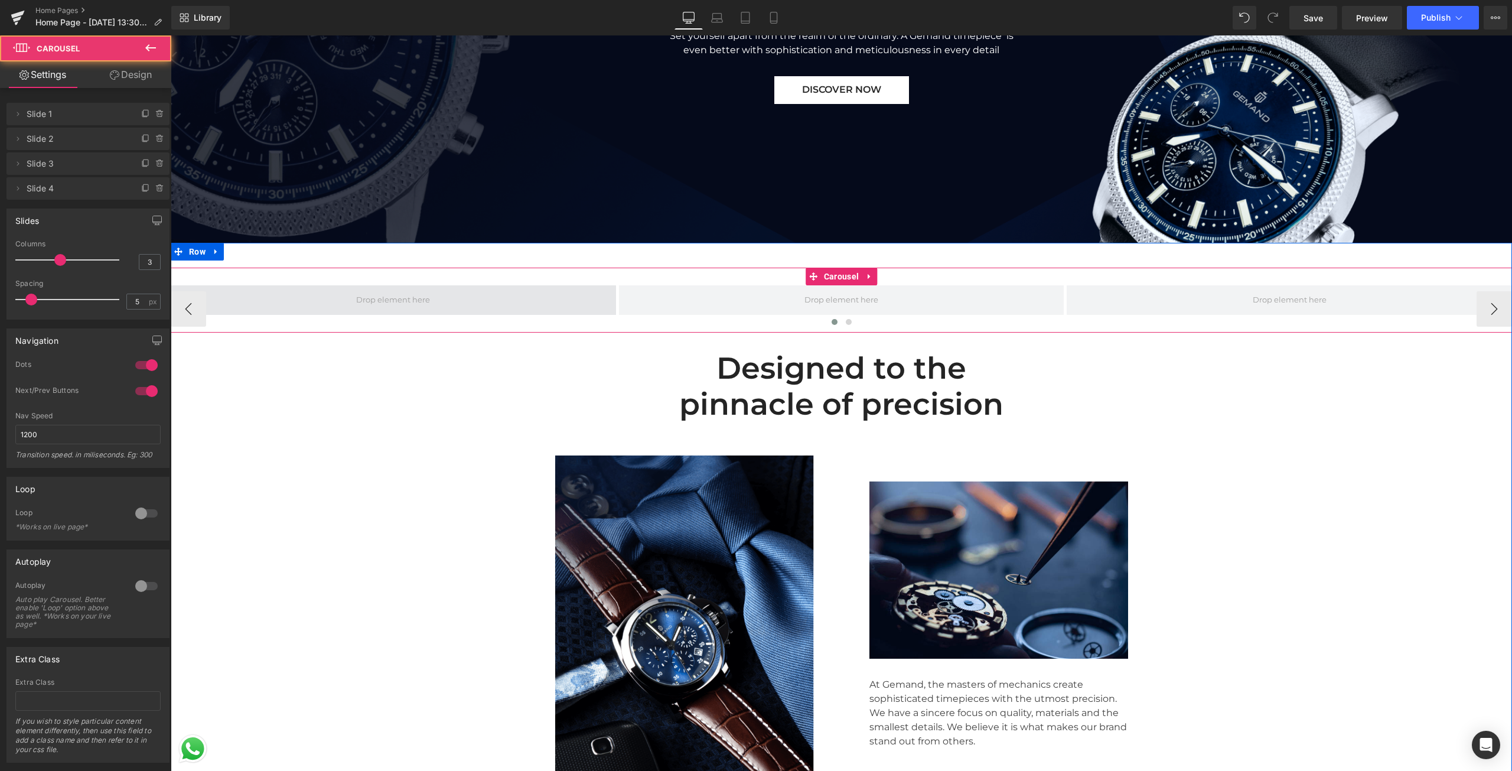
click at [486, 306] on span at bounding box center [393, 300] width 445 height 30
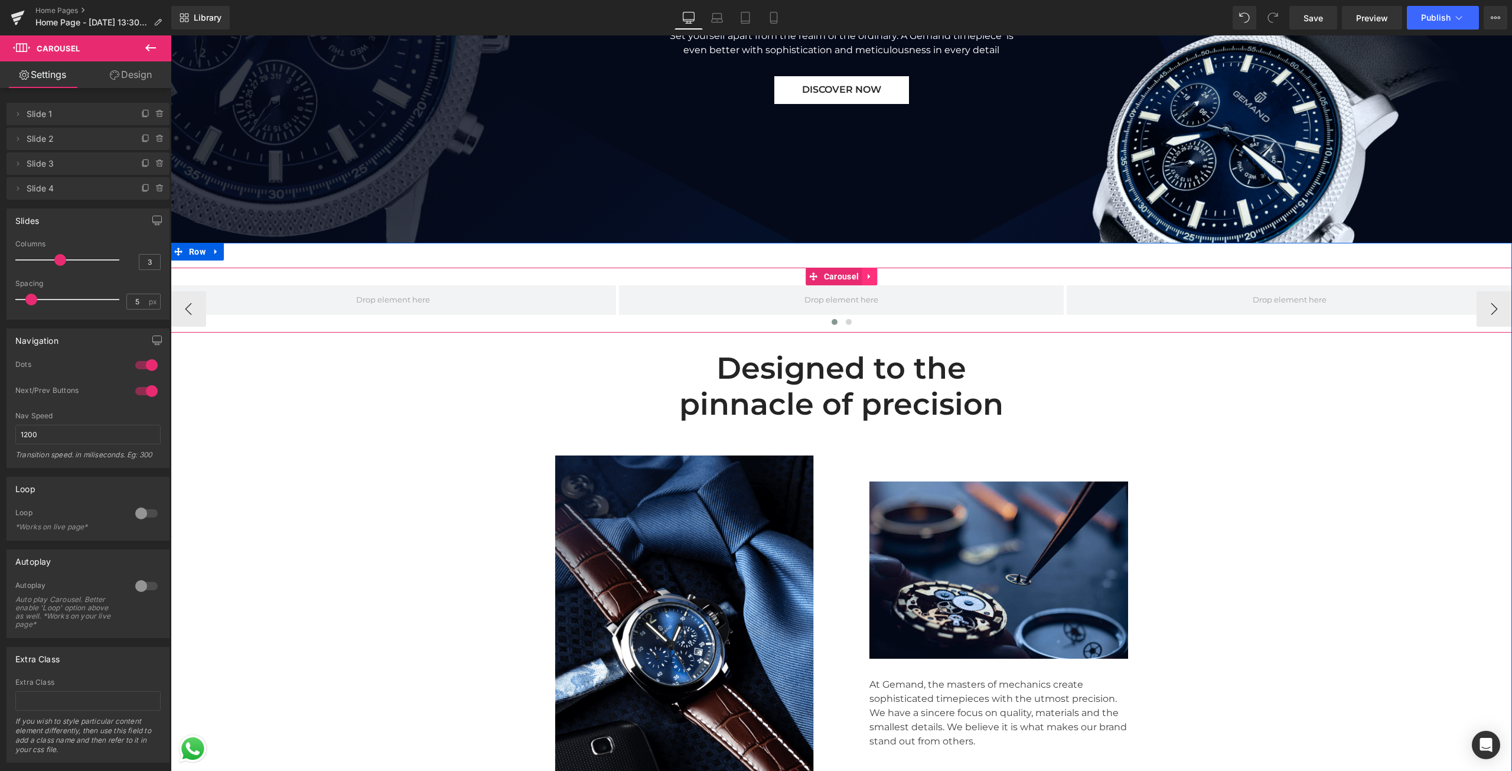
click at [865, 279] on icon at bounding box center [869, 276] width 8 height 9
click at [873, 276] on icon at bounding box center [877, 276] width 8 height 8
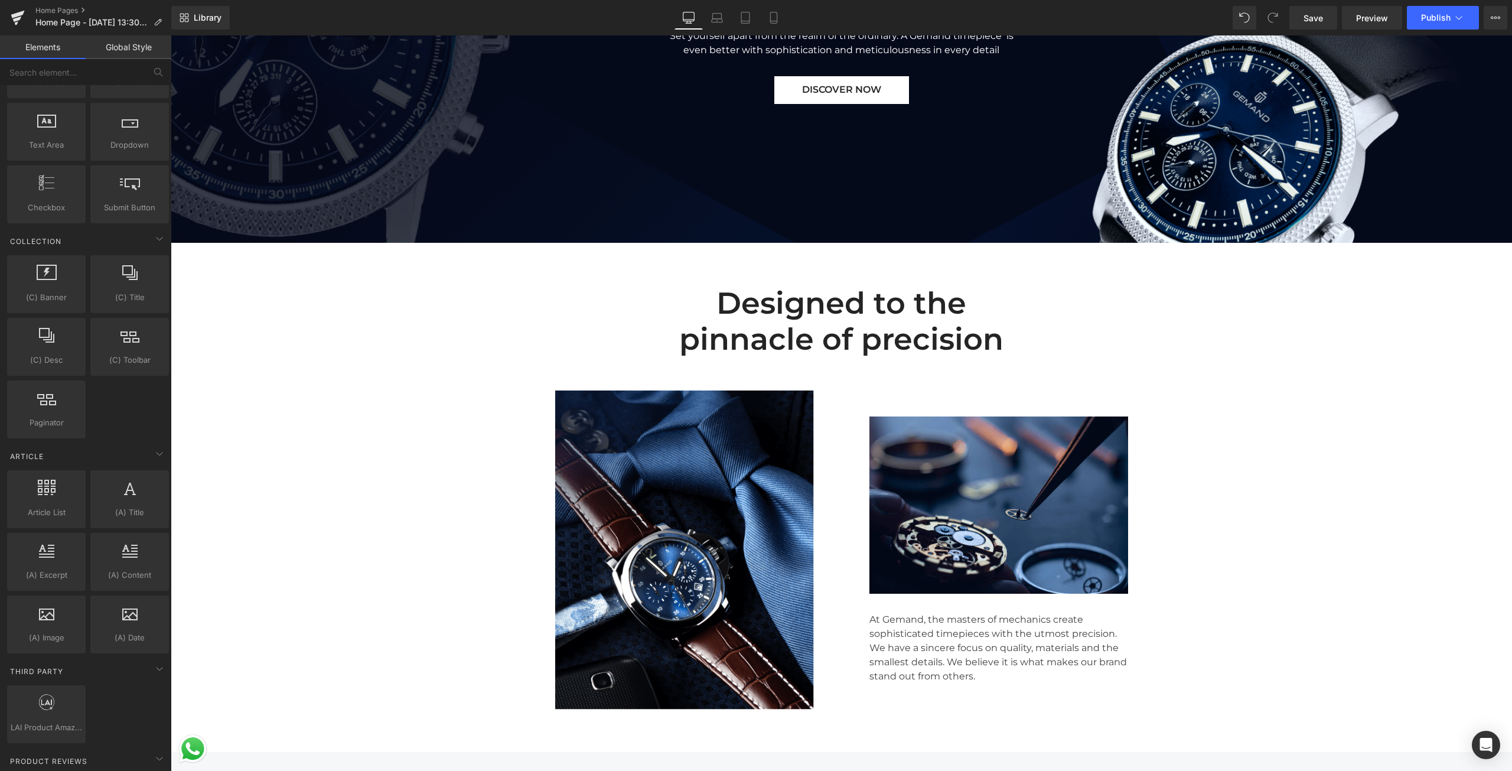
scroll to position [1830, 0]
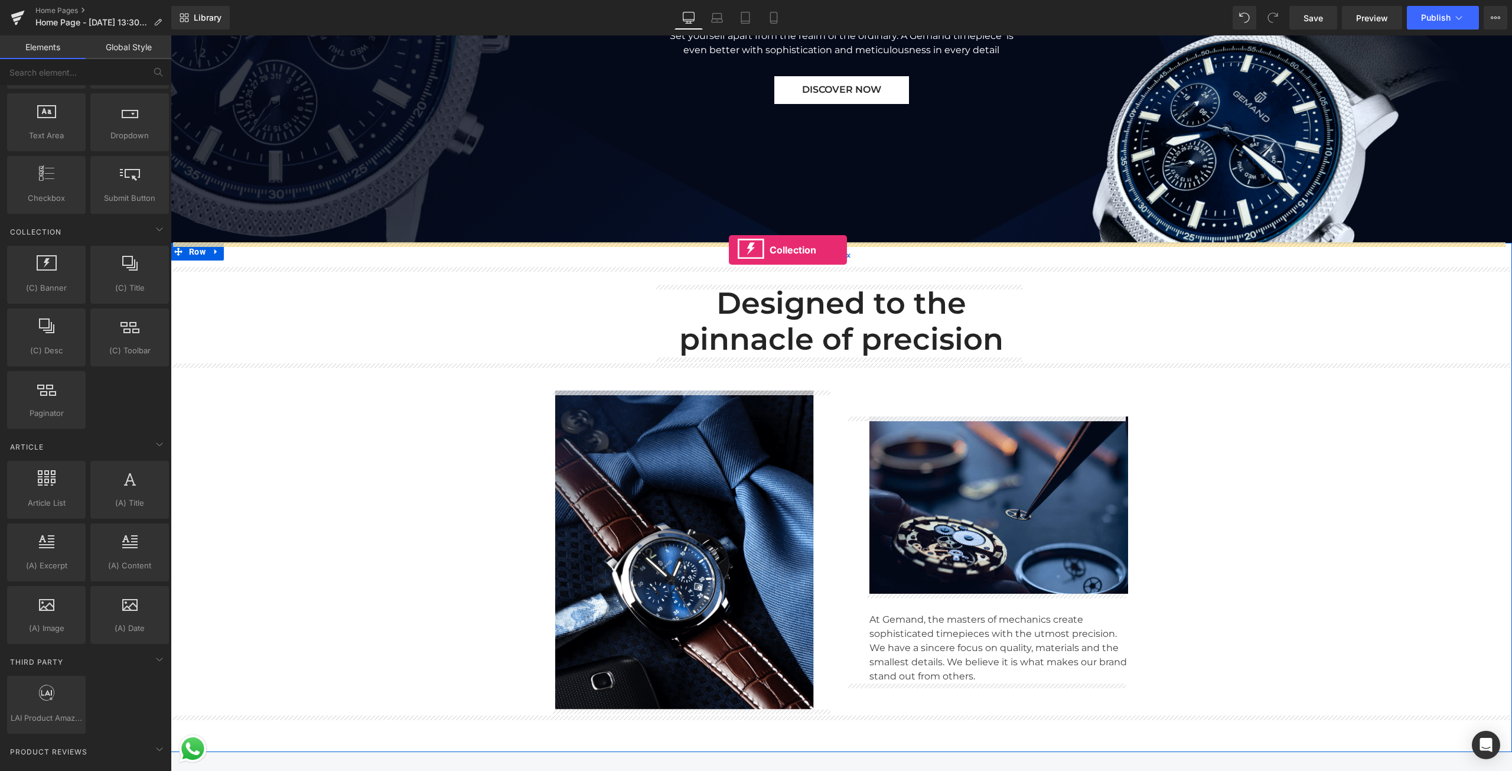
drag, startPoint x: 207, startPoint y: 323, endPoint x: 729, endPoint y: 250, distance: 527.1
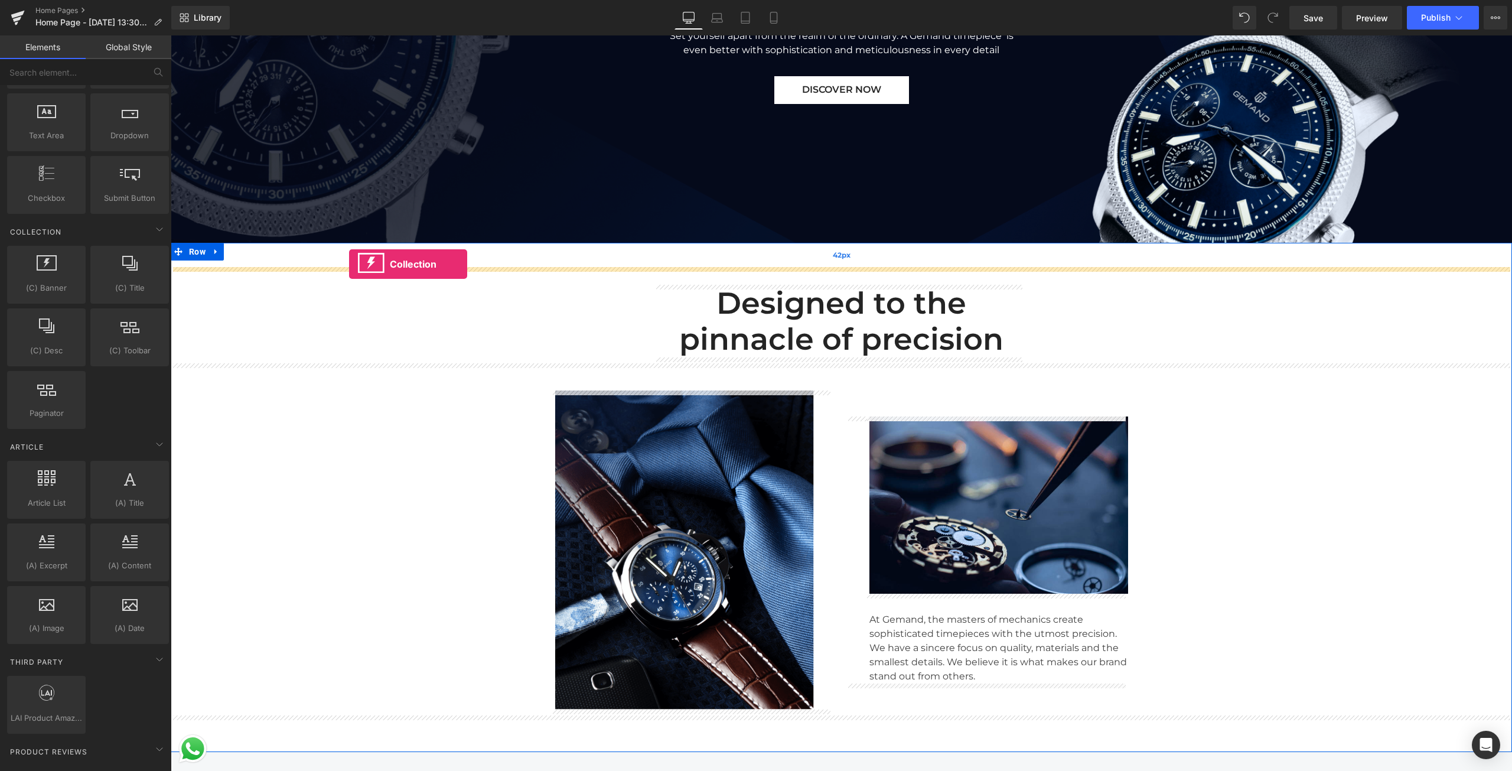
drag, startPoint x: 218, startPoint y: 322, endPoint x: 349, endPoint y: 264, distance: 143.0
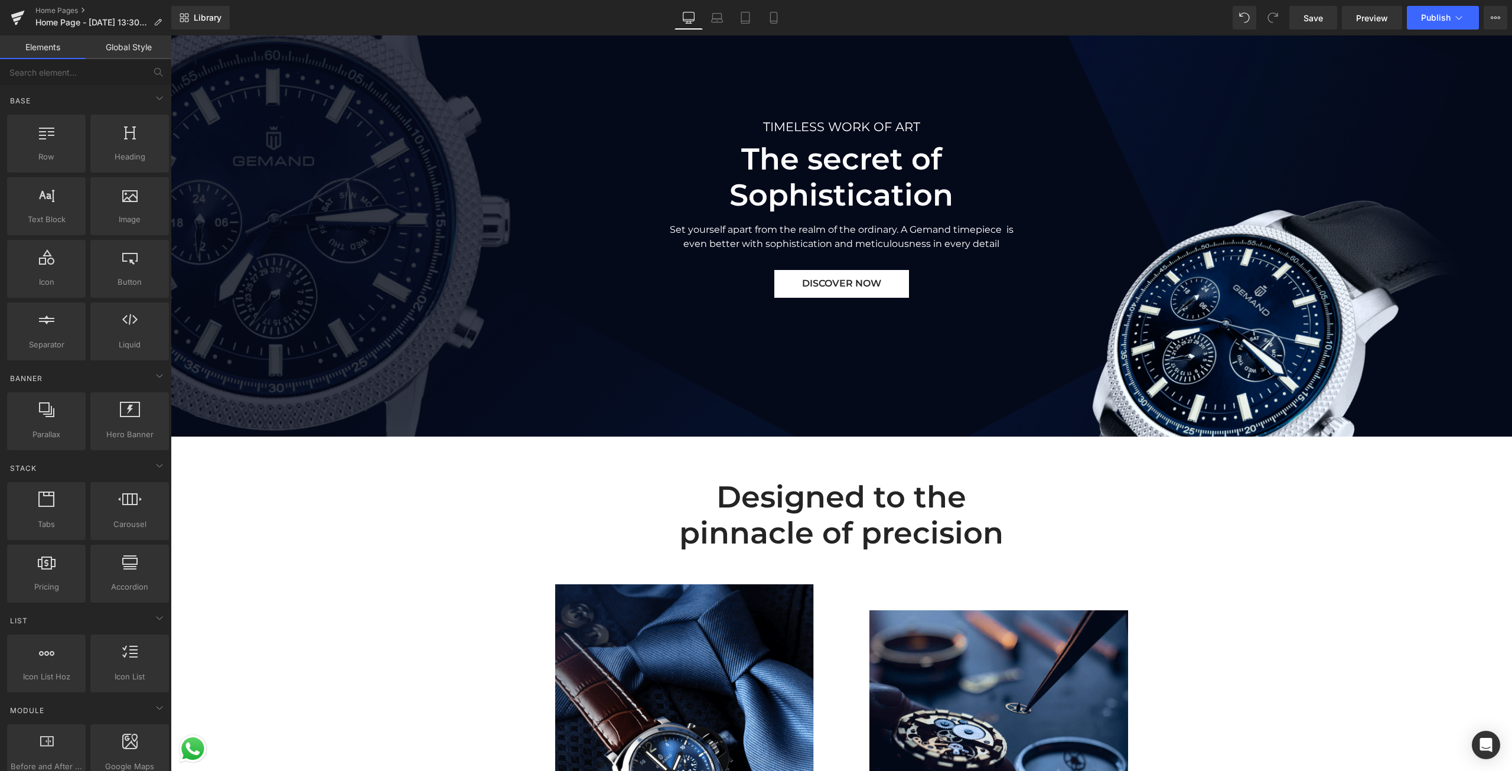
scroll to position [0, 0]
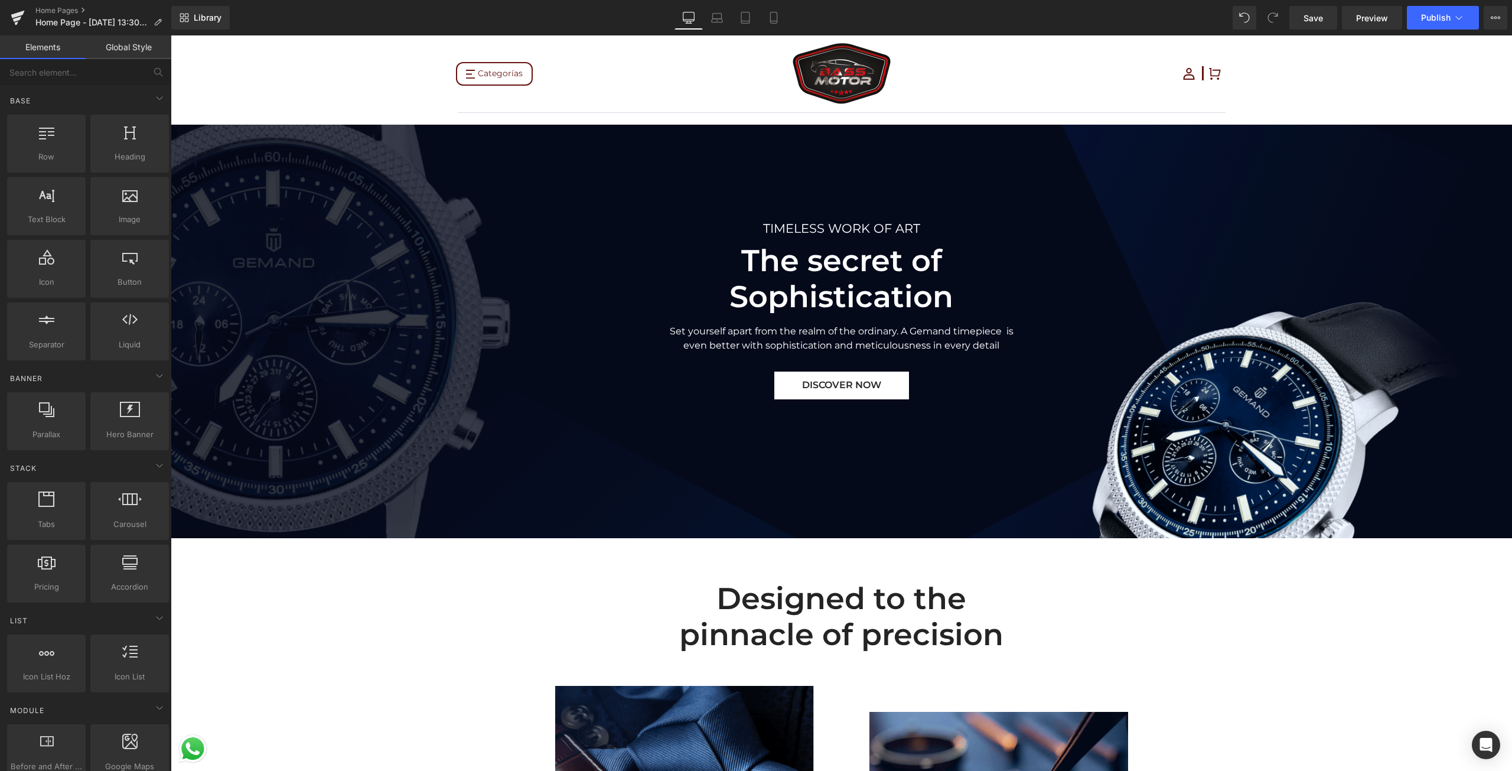
click at [1135, 382] on span "TIMELESS WORK OF ART Text Block The secret of Sophistication Heading Set yourse…" at bounding box center [841, 309] width 1341 height 180
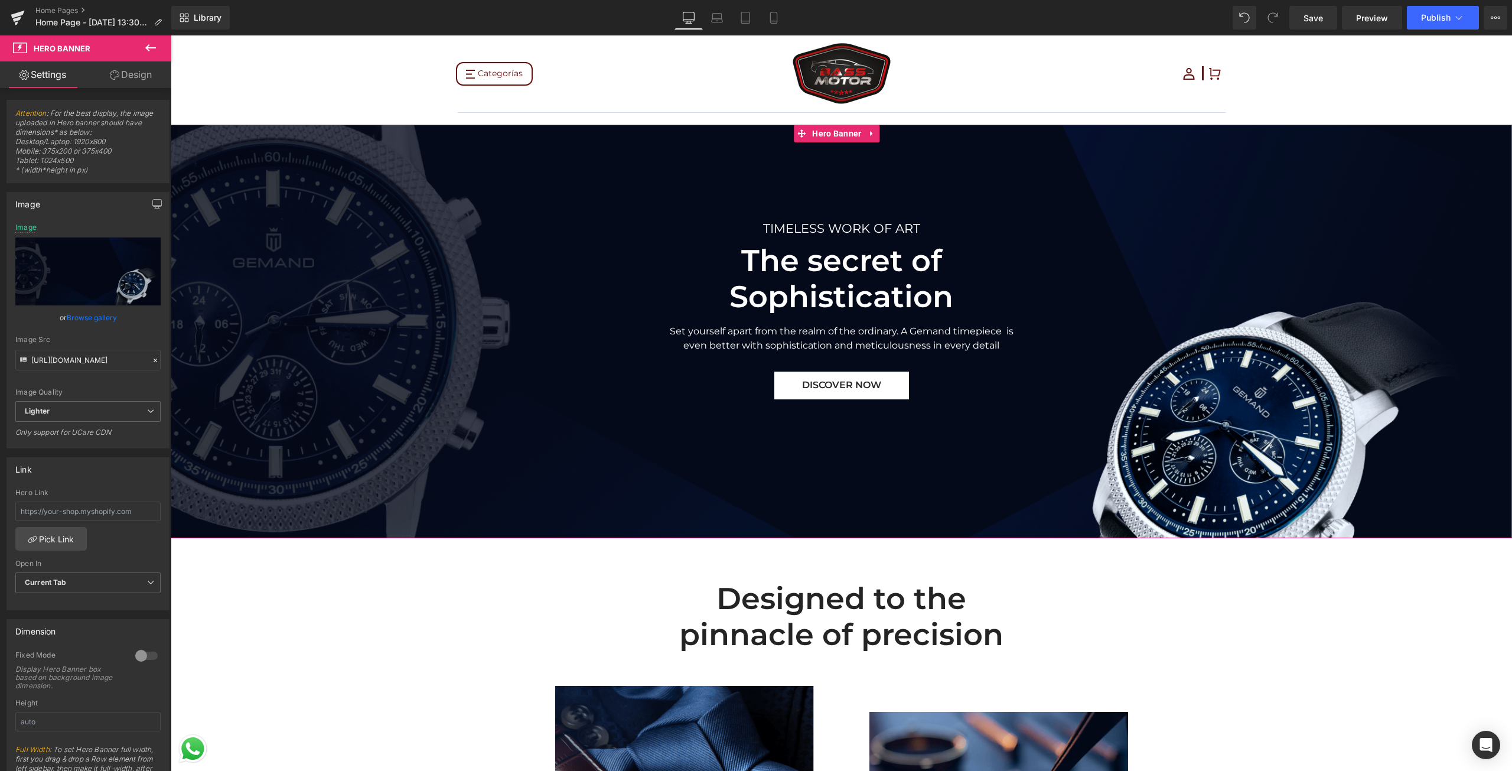
click at [287, 328] on span "TIMELESS WORK OF ART Text Block The secret of Sophistication Heading Set yourse…" at bounding box center [841, 309] width 1341 height 180
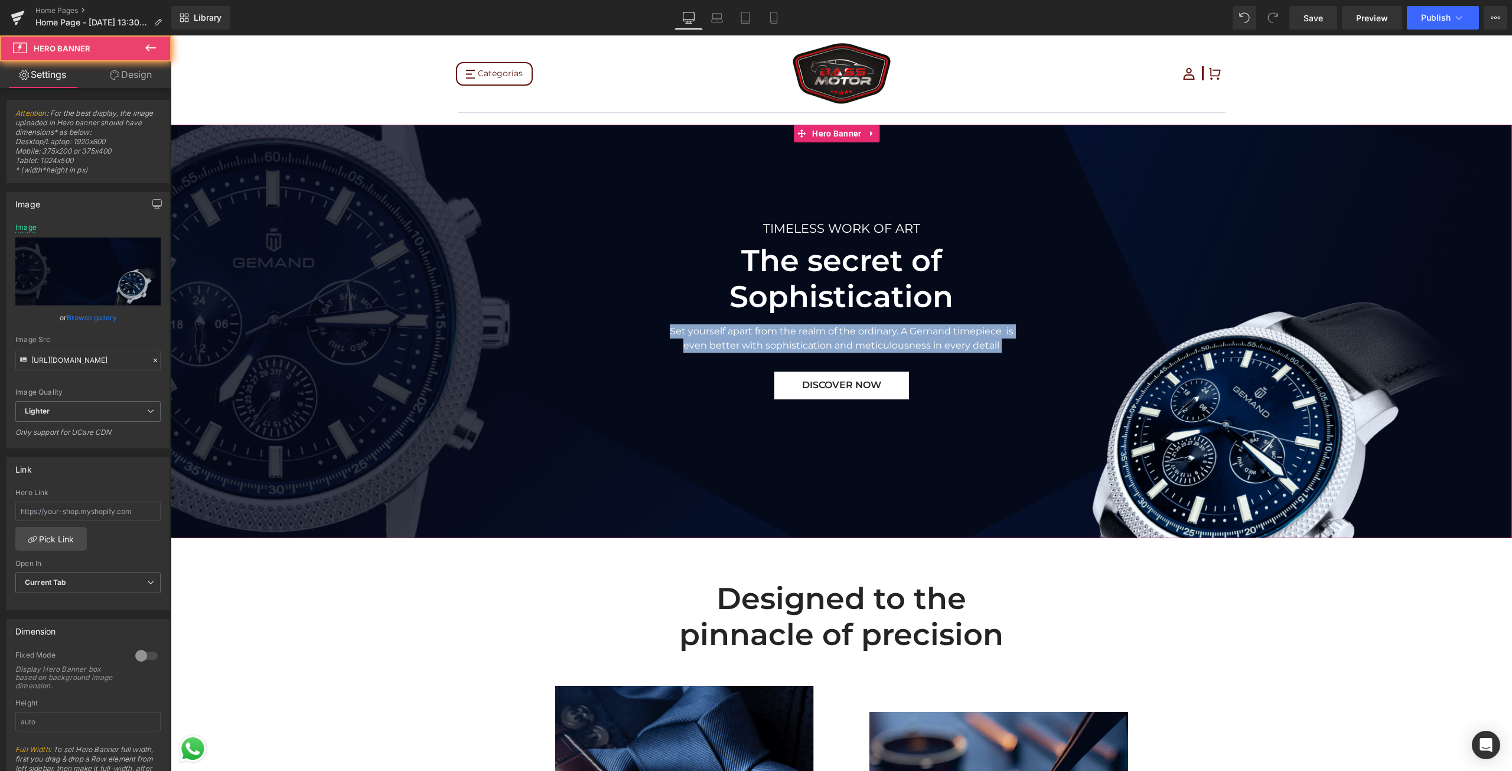
click at [287, 328] on span "TIMELESS WORK OF ART Text Block The secret of Sophistication Heading Set yourse…" at bounding box center [841, 309] width 1341 height 180
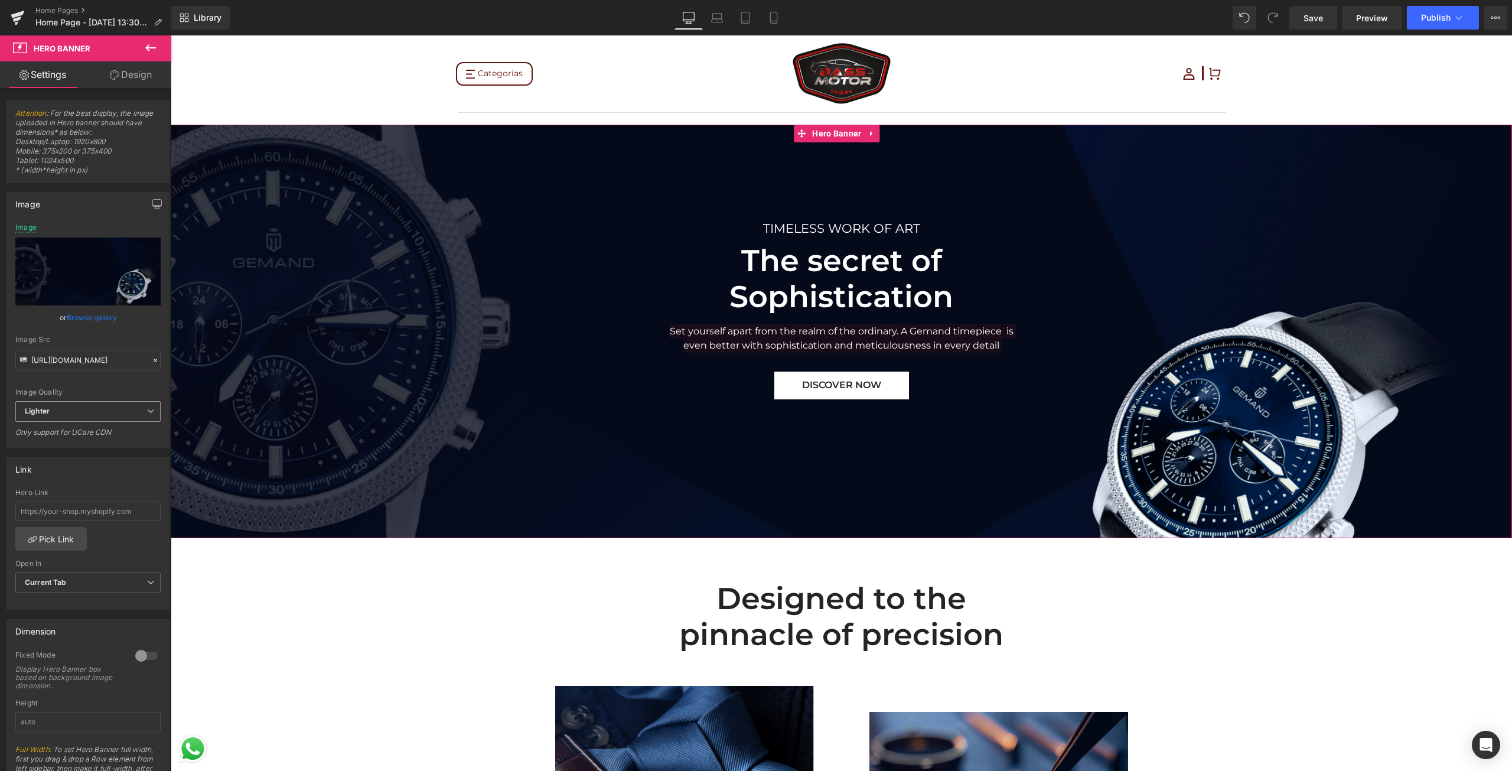
click at [101, 410] on span "Lighter" at bounding box center [87, 411] width 145 height 21
click at [101, 410] on span "Lighter" at bounding box center [85, 411] width 141 height 21
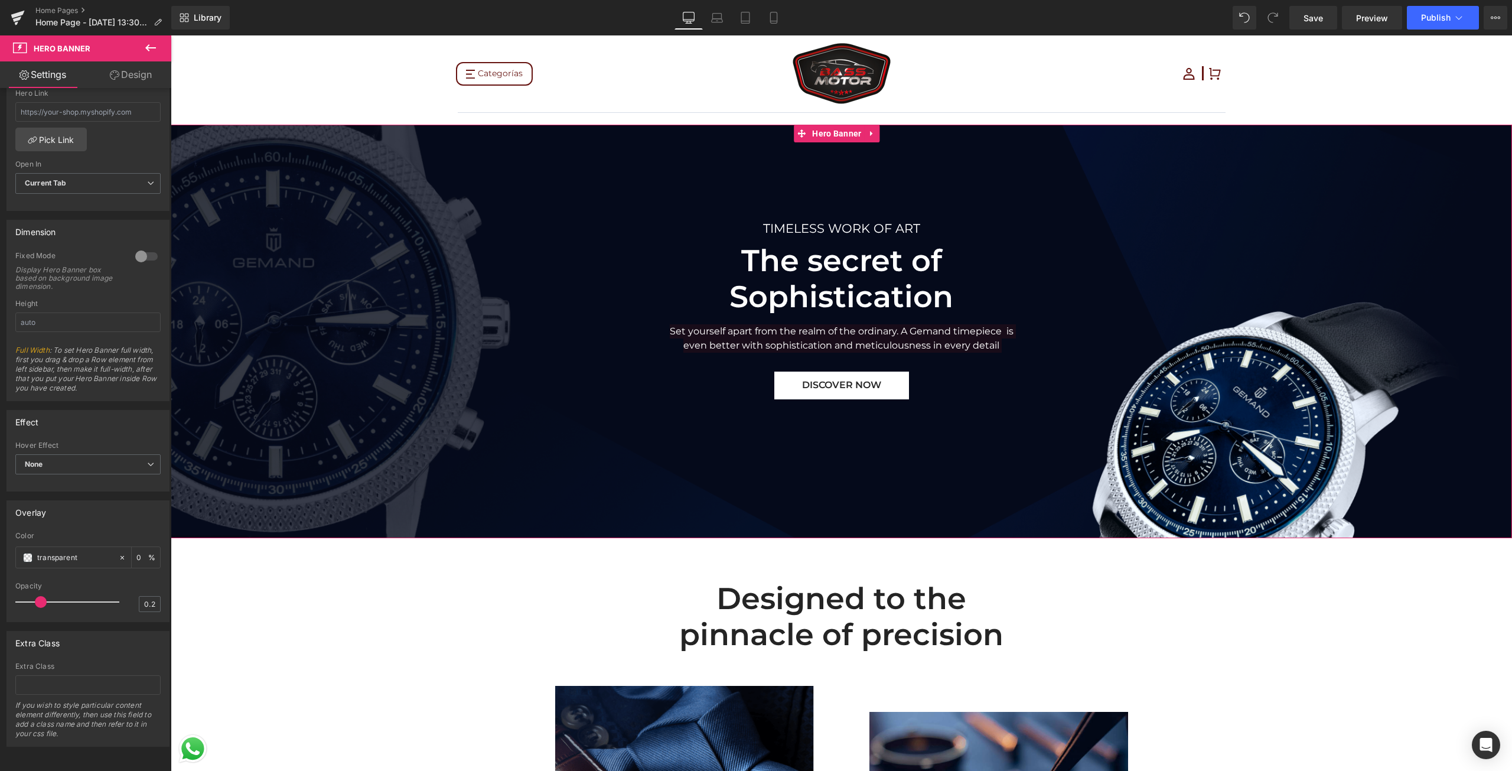
scroll to position [408, 0]
click at [144, 44] on icon at bounding box center [150, 48] width 14 height 14
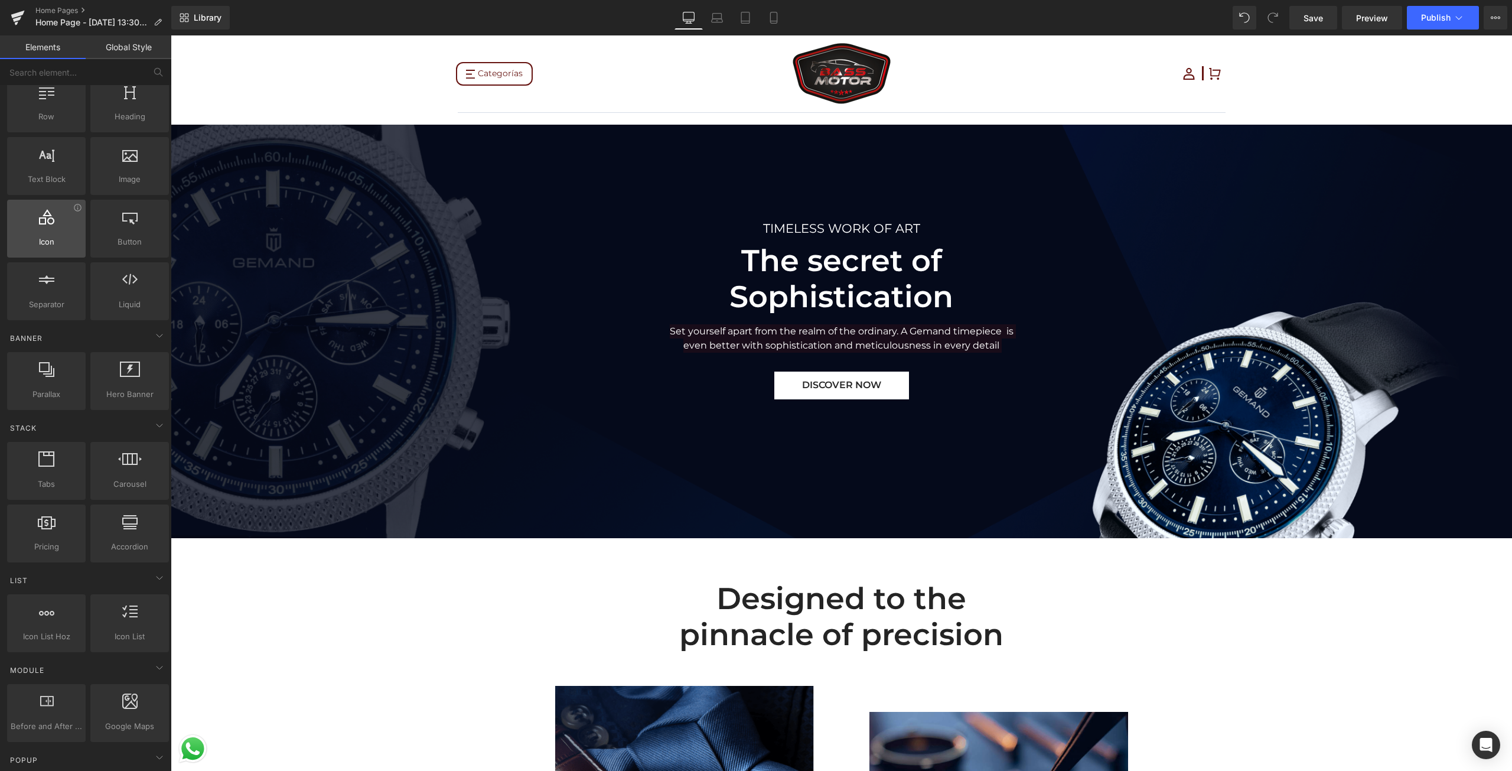
scroll to position [59, 0]
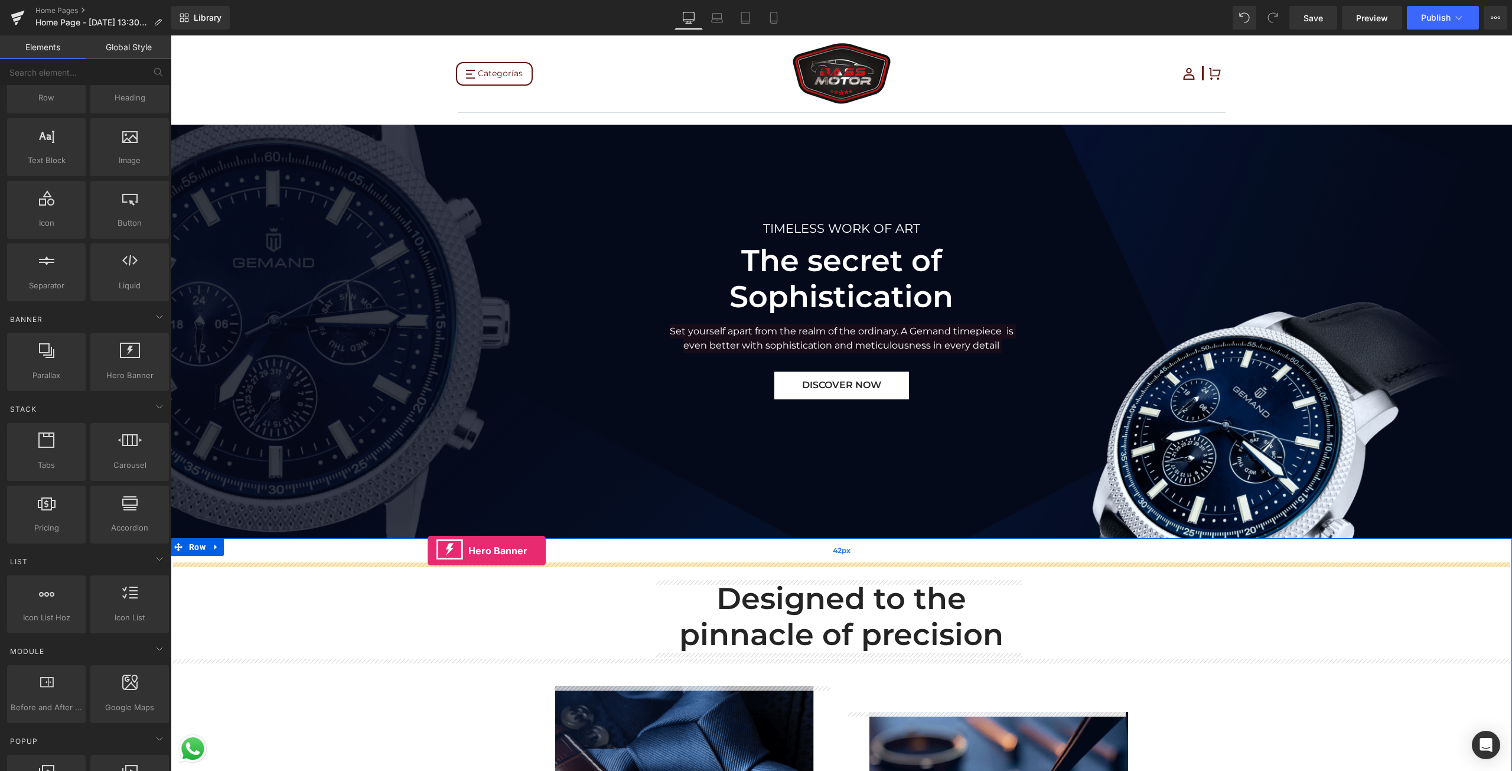
drag, startPoint x: 306, startPoint y: 411, endPoint x: 427, endPoint y: 550, distance: 185.0
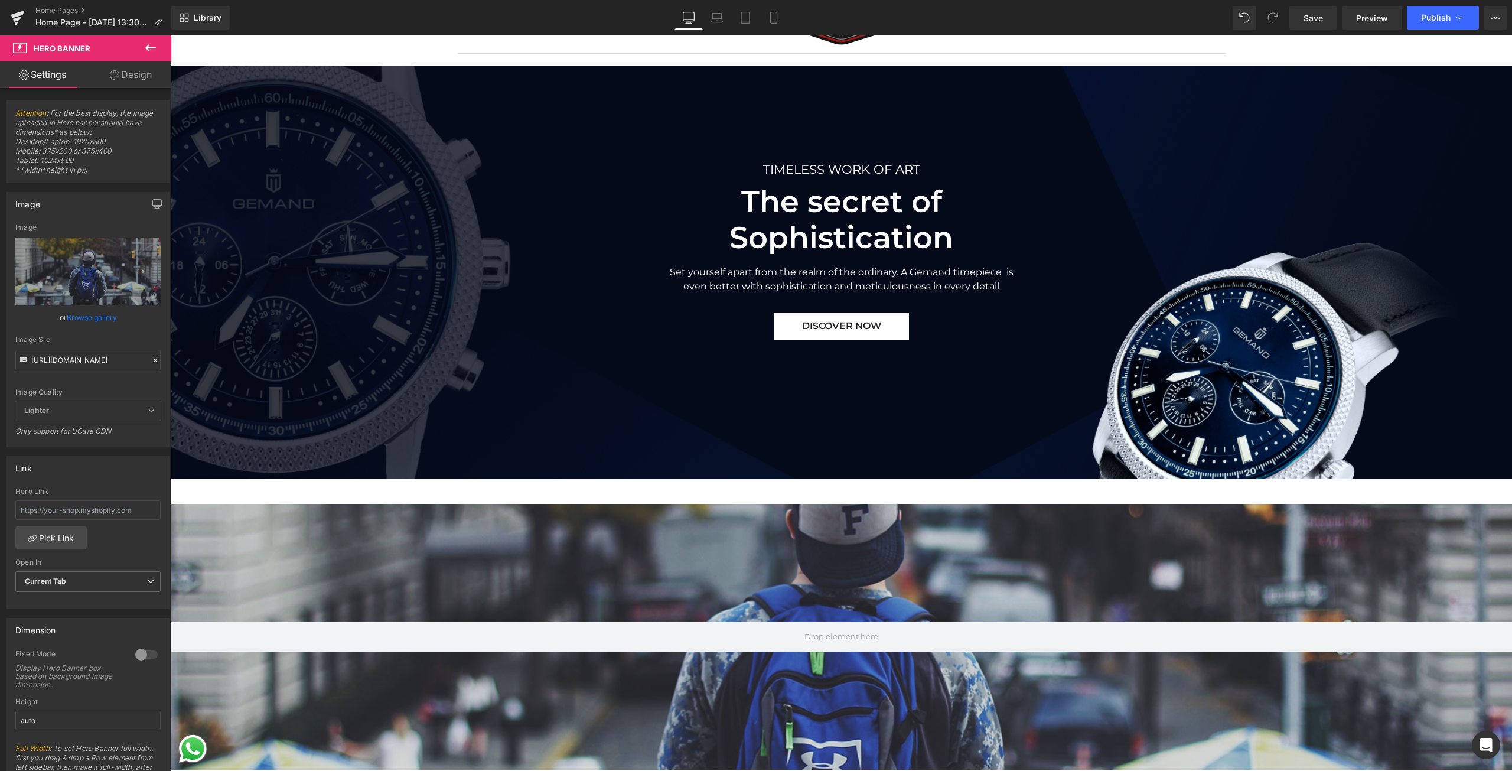
click at [609, 573] on div at bounding box center [841, 637] width 1341 height 266
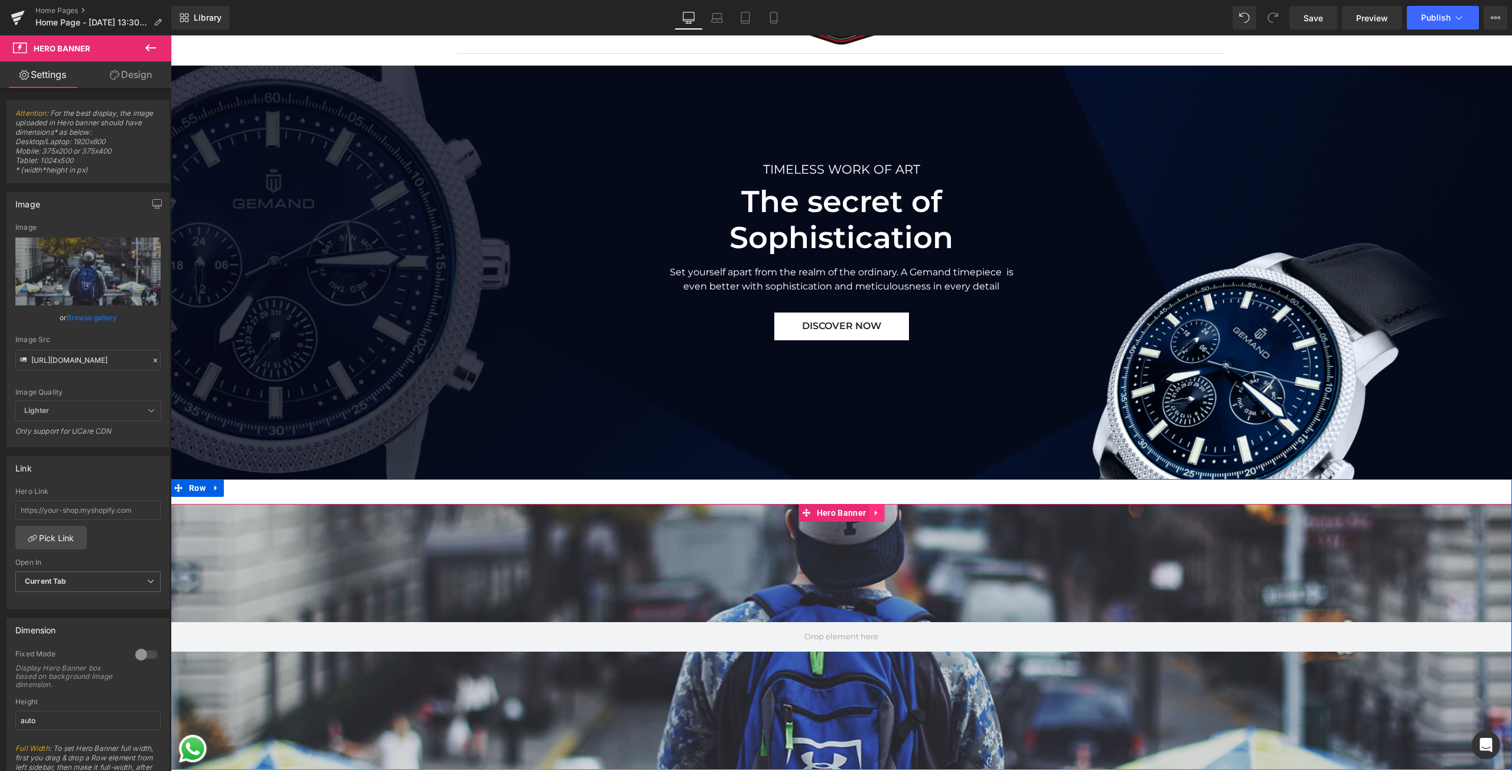
click at [873, 513] on icon at bounding box center [876, 512] width 8 height 9
click at [876, 515] on link at bounding box center [883, 513] width 15 height 18
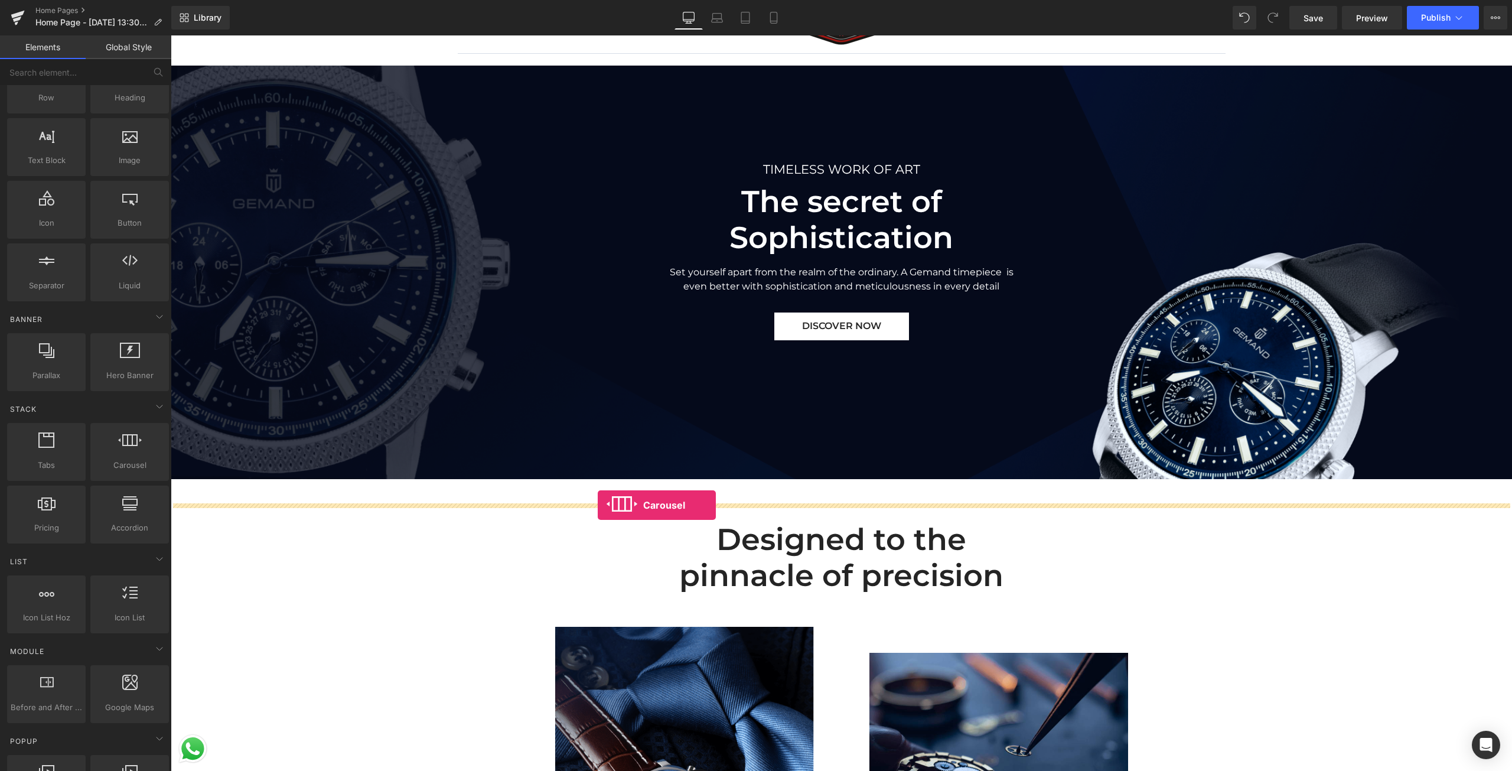
drag, startPoint x: 302, startPoint y: 485, endPoint x: 598, endPoint y: 505, distance: 295.9
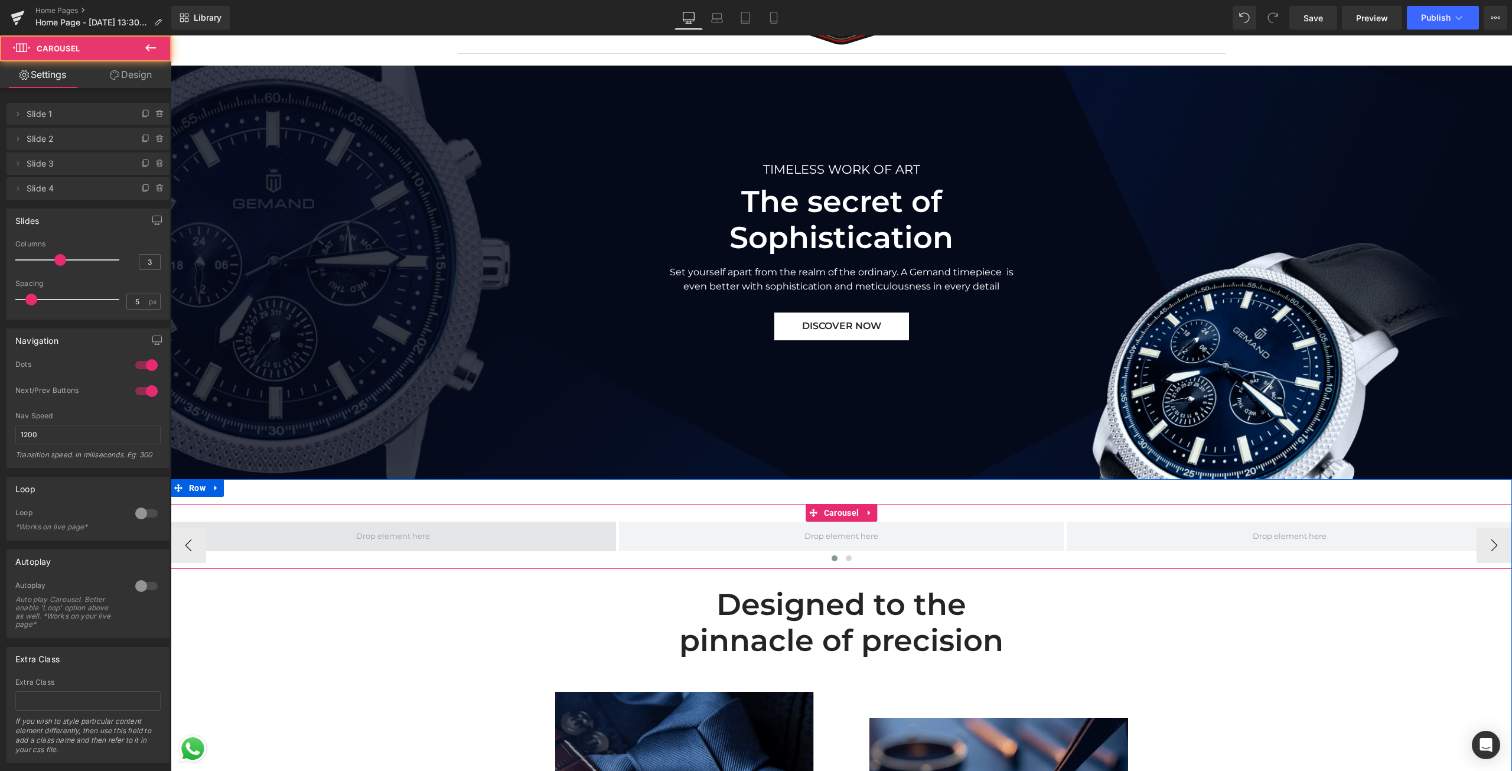
click at [523, 538] on span at bounding box center [393, 536] width 445 height 30
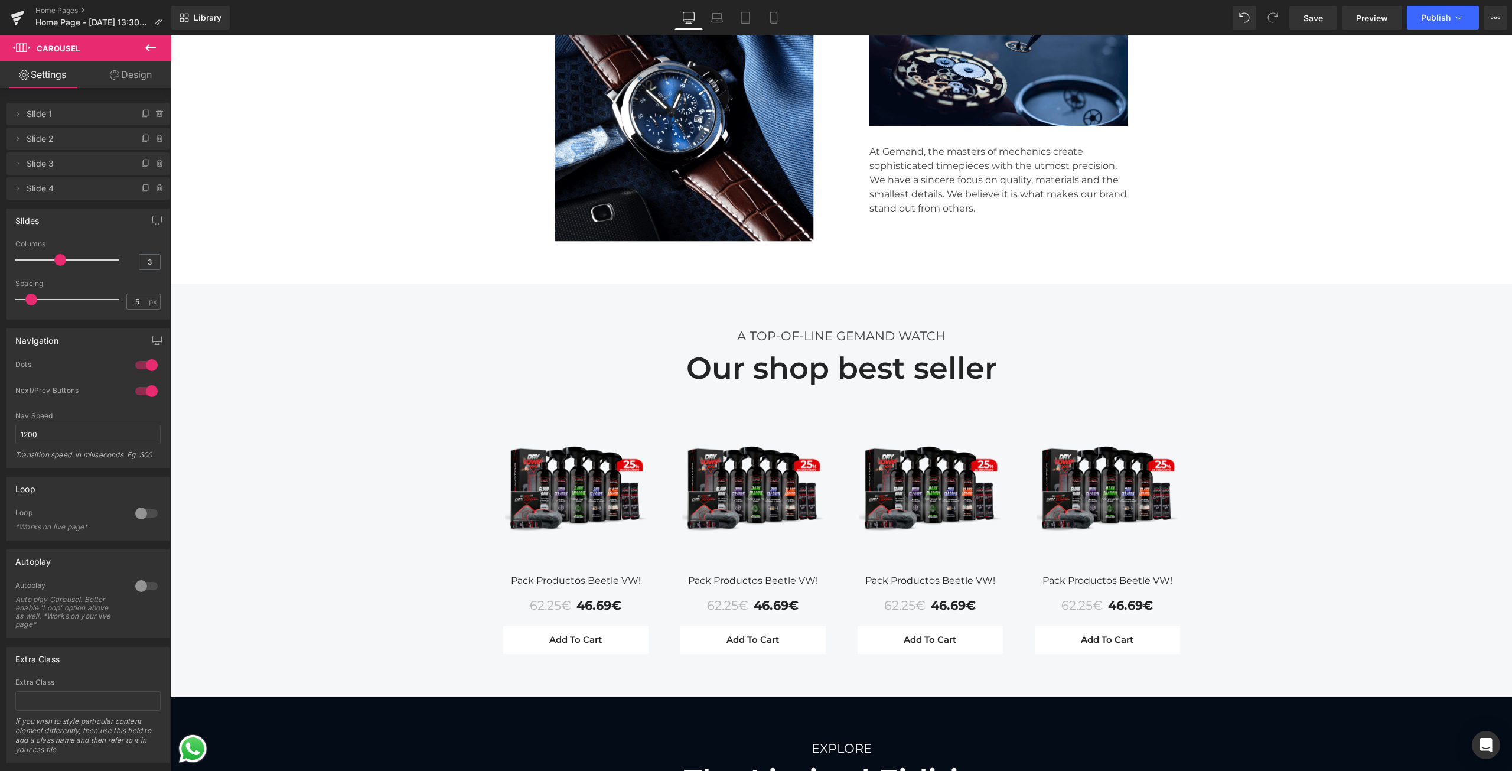
scroll to position [827, 0]
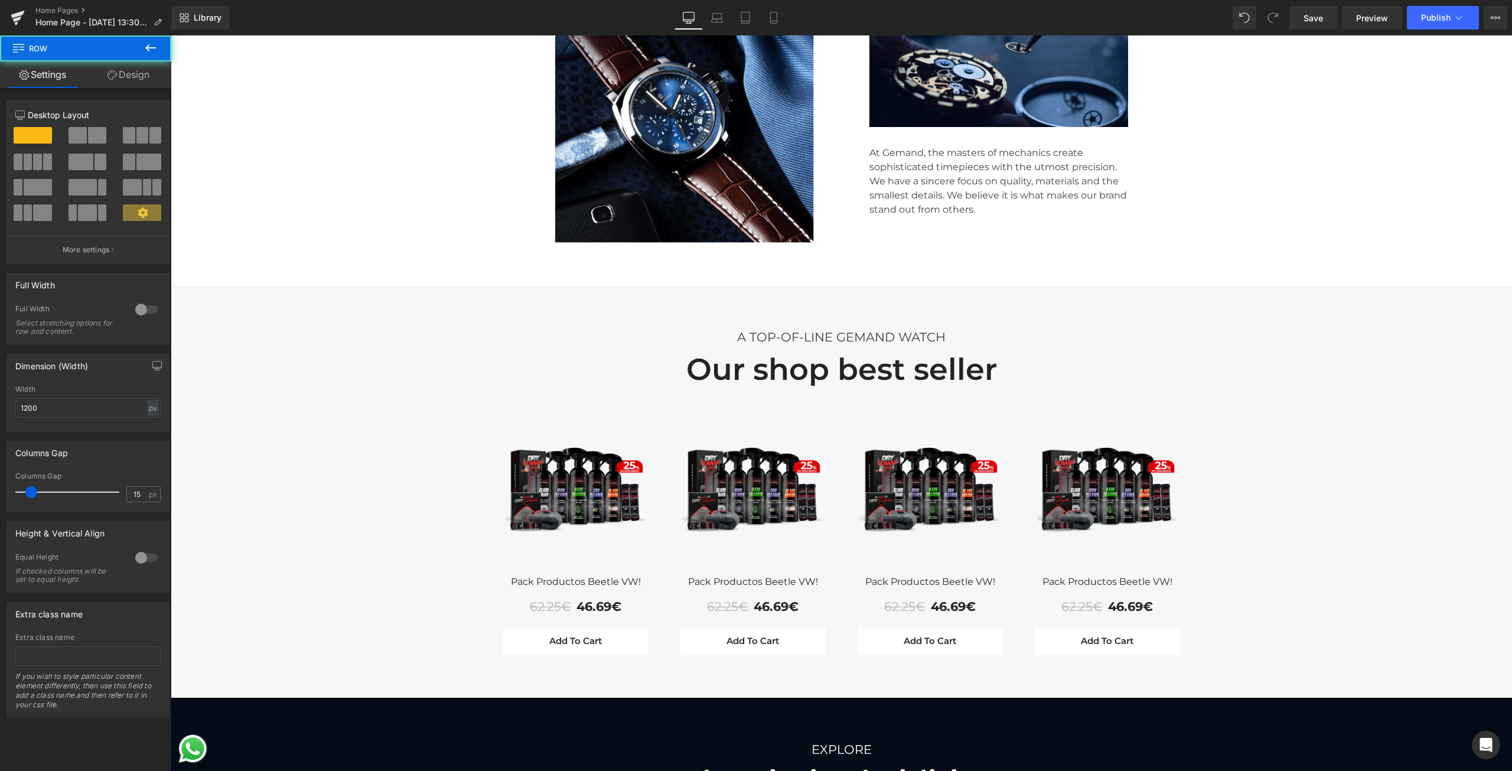
click at [649, 495] on div "Sale Off (P) Image Row Pack Productos Beetle VW! (P) Title 62.25€ 46.69€ (P) Pr…" at bounding box center [575, 537] width 159 height 234
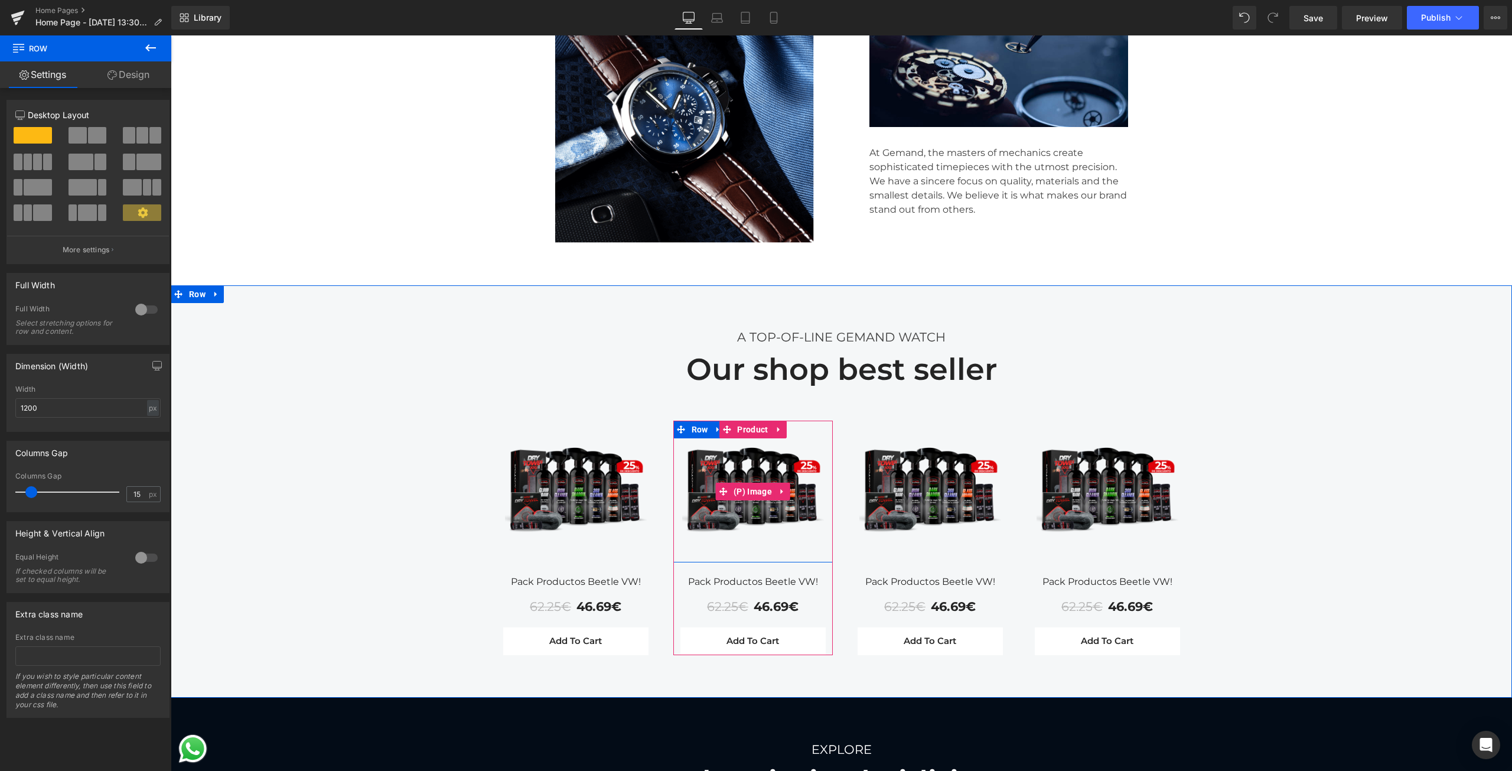
click at [747, 471] on img at bounding box center [753, 491] width 142 height 142
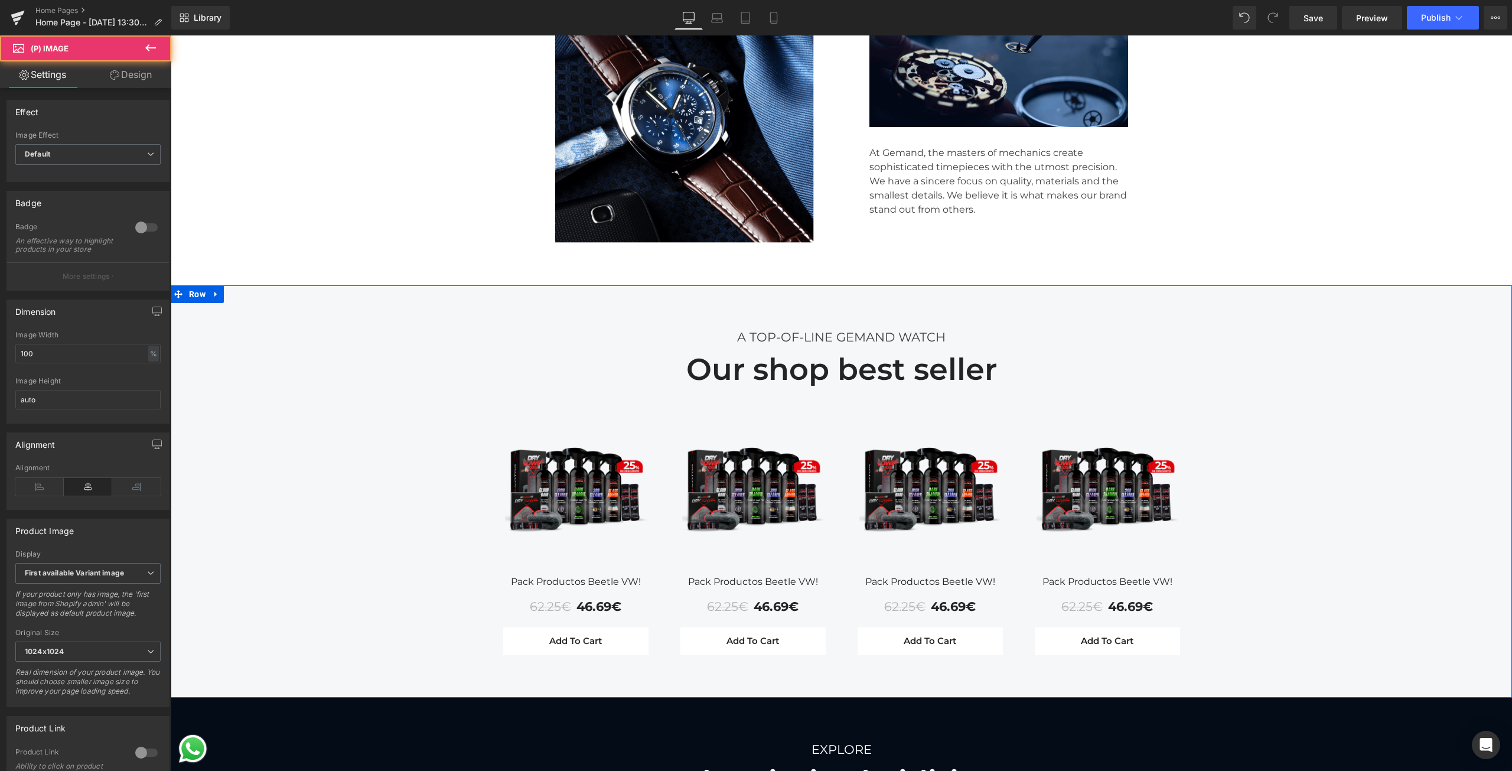
click at [932, 463] on img at bounding box center [930, 491] width 142 height 142
click at [1220, 498] on div "A TOP-OF-LINE GEMAND WATCH Text Block Our shop best seller Heading Row Sale Off…" at bounding box center [841, 485] width 1341 height 351
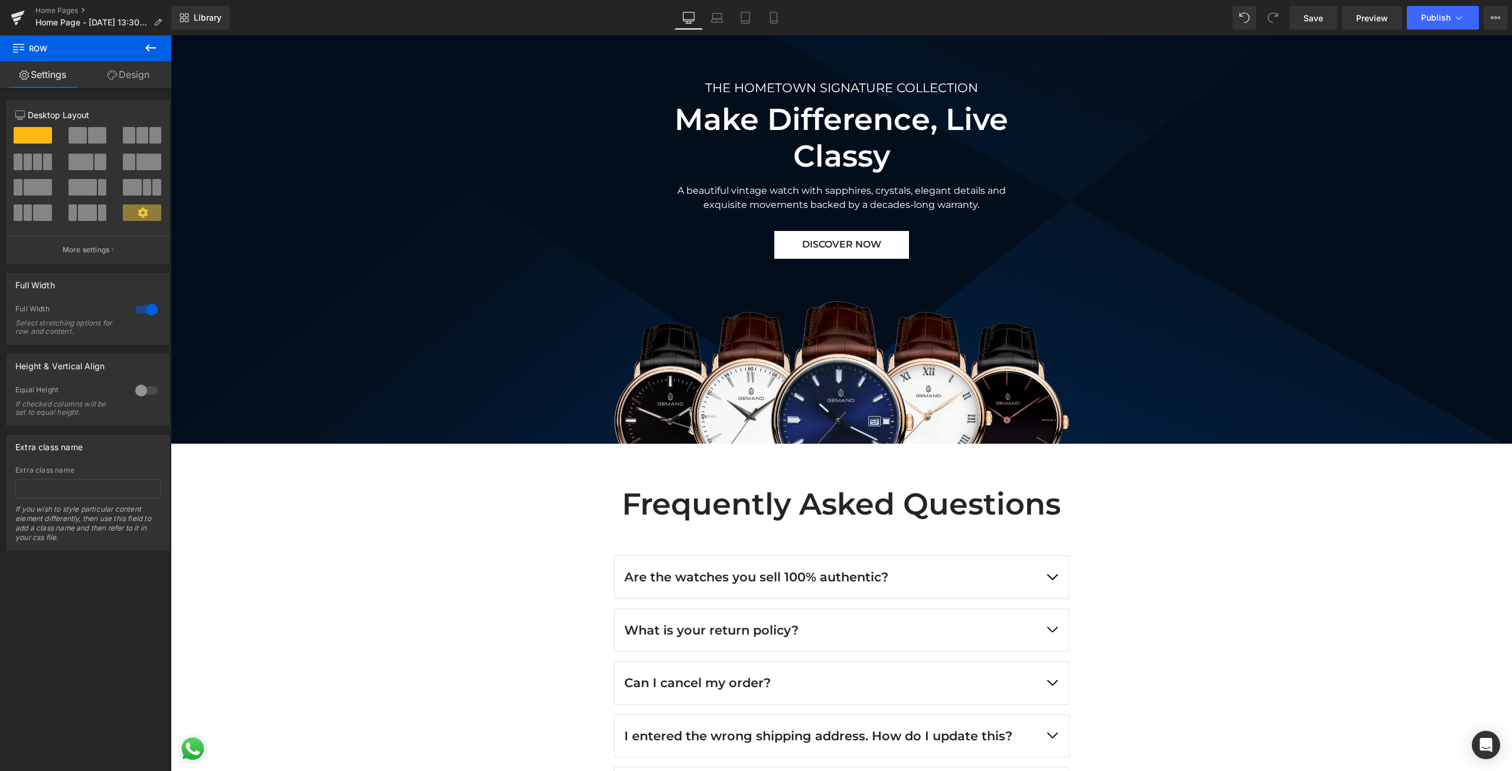
scroll to position [3188, 0]
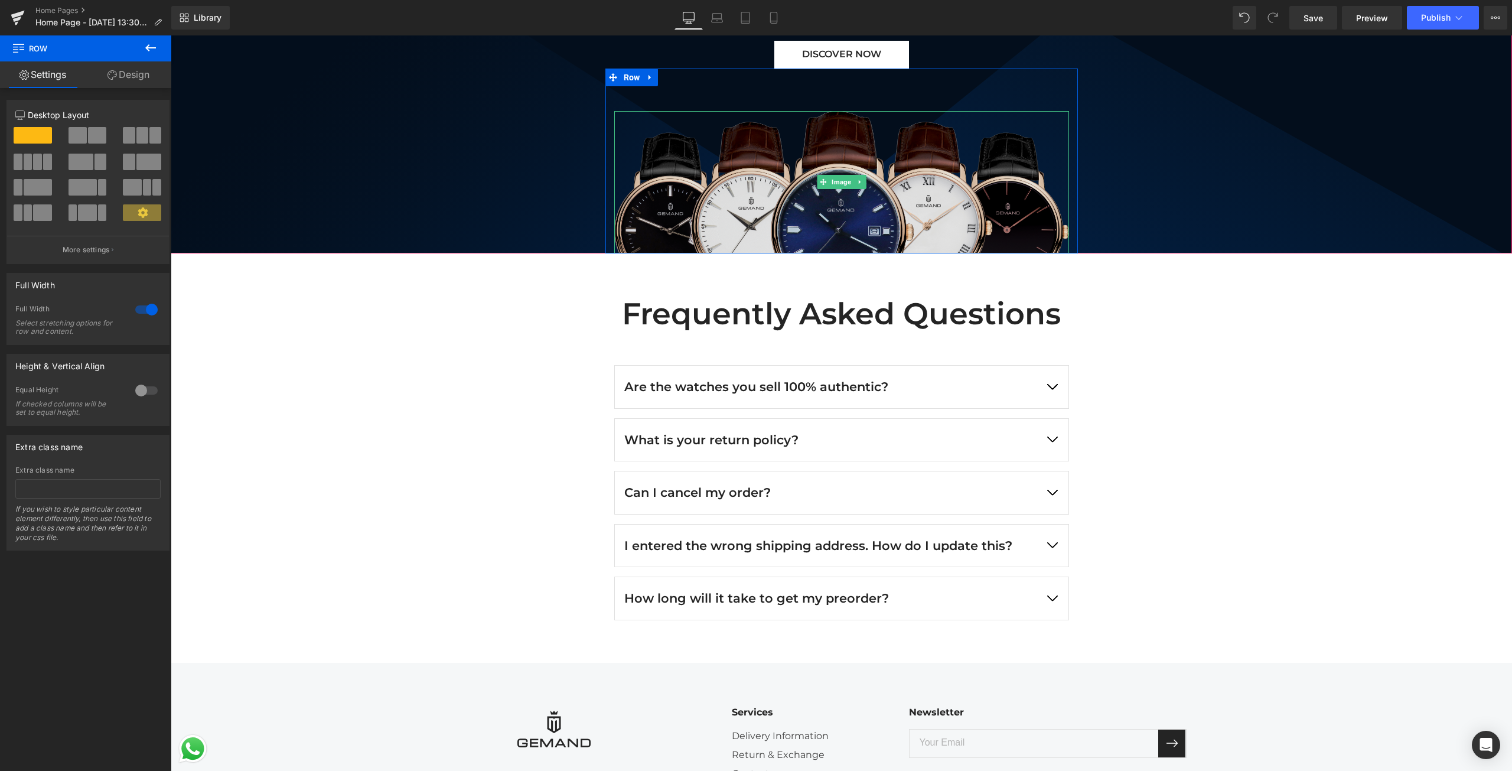
click at [898, 173] on img at bounding box center [841, 182] width 455 height 142
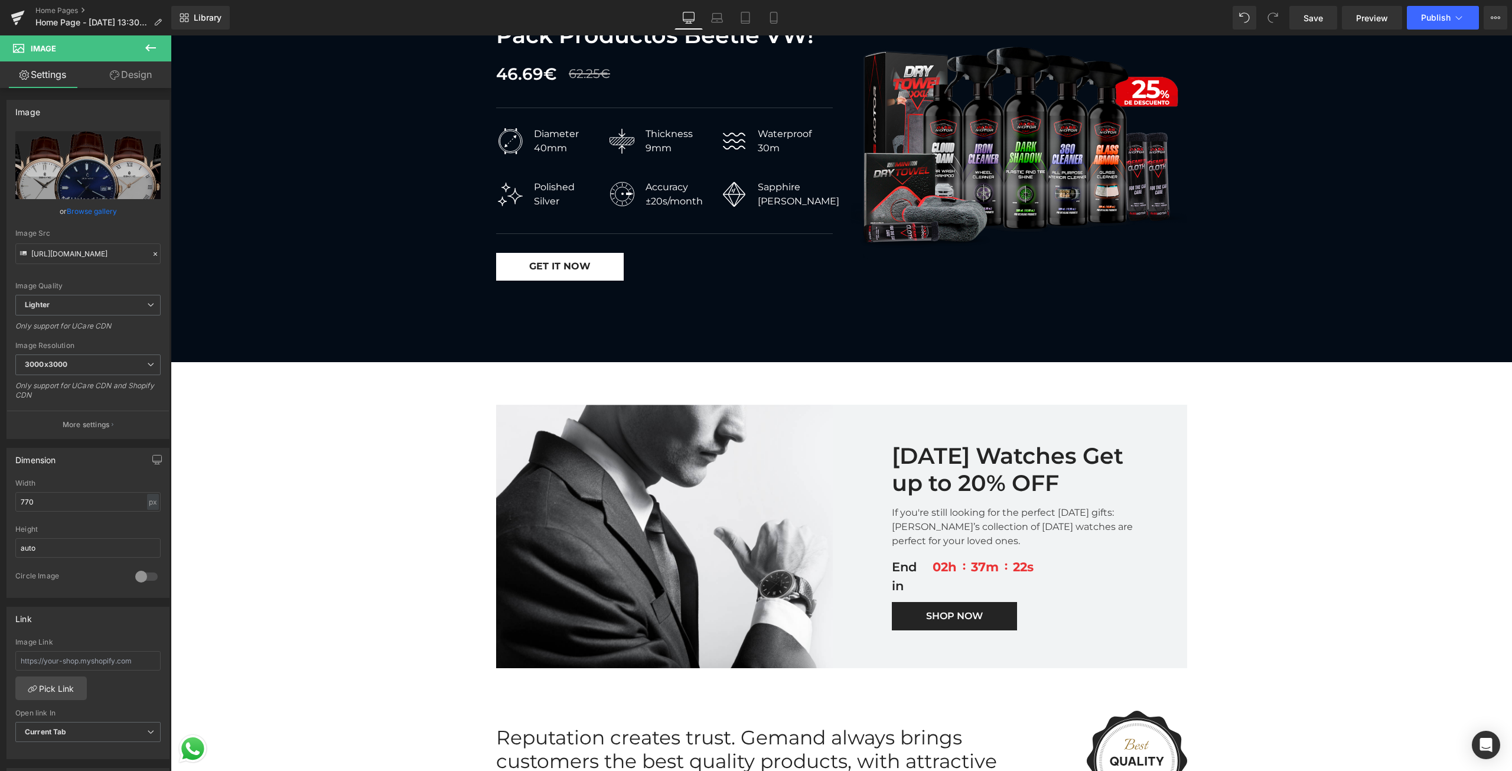
scroll to position [1417, 0]
